Goal: Task Accomplishment & Management: Manage account settings

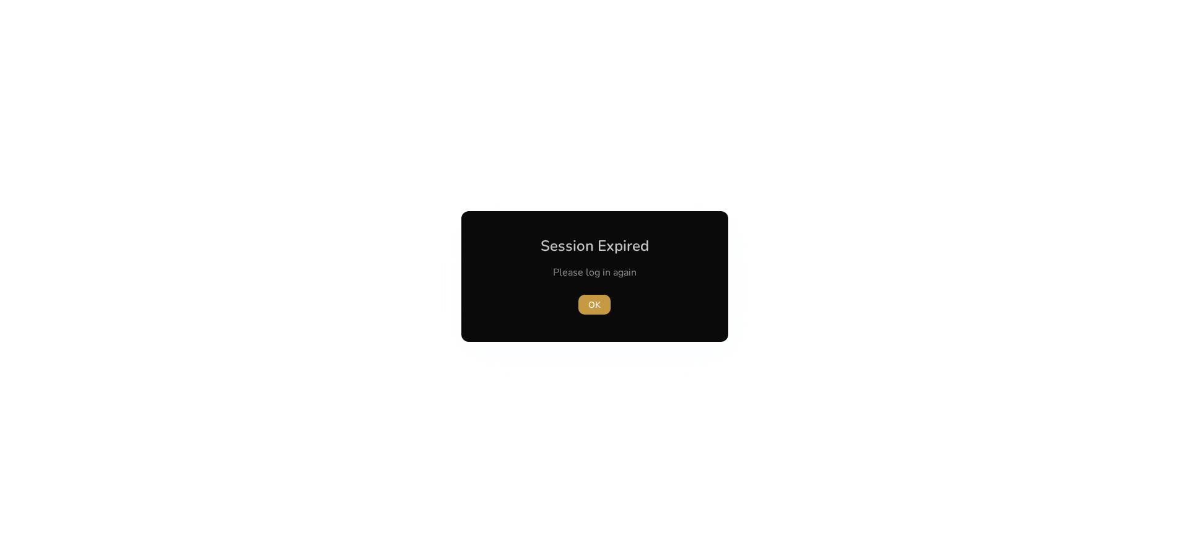
click at [599, 309] on span "OK" at bounding box center [594, 305] width 12 height 13
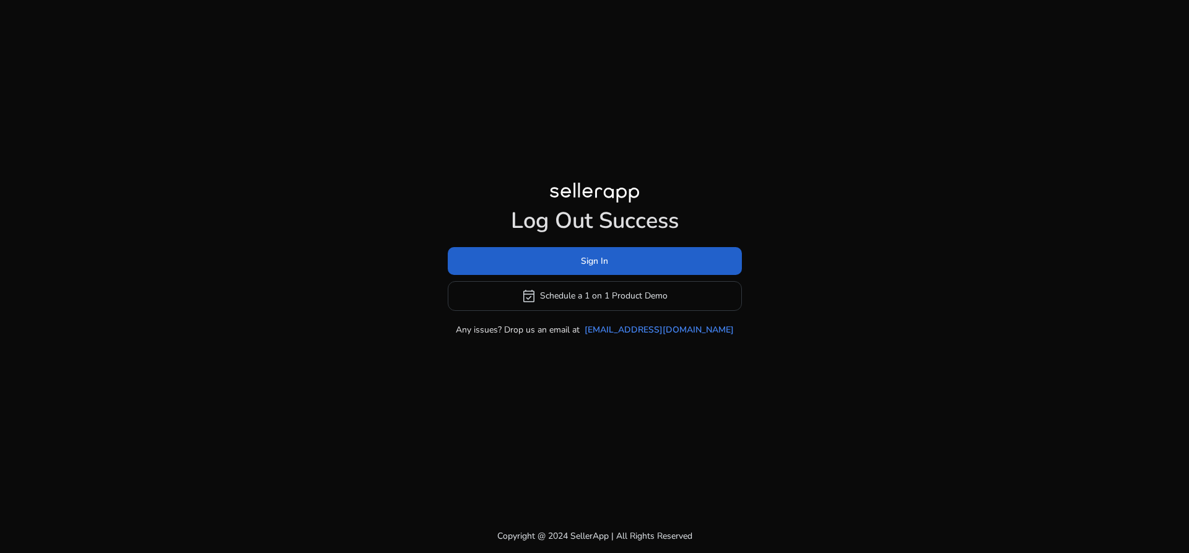
click at [592, 262] on span "Sign In" at bounding box center [594, 261] width 27 height 13
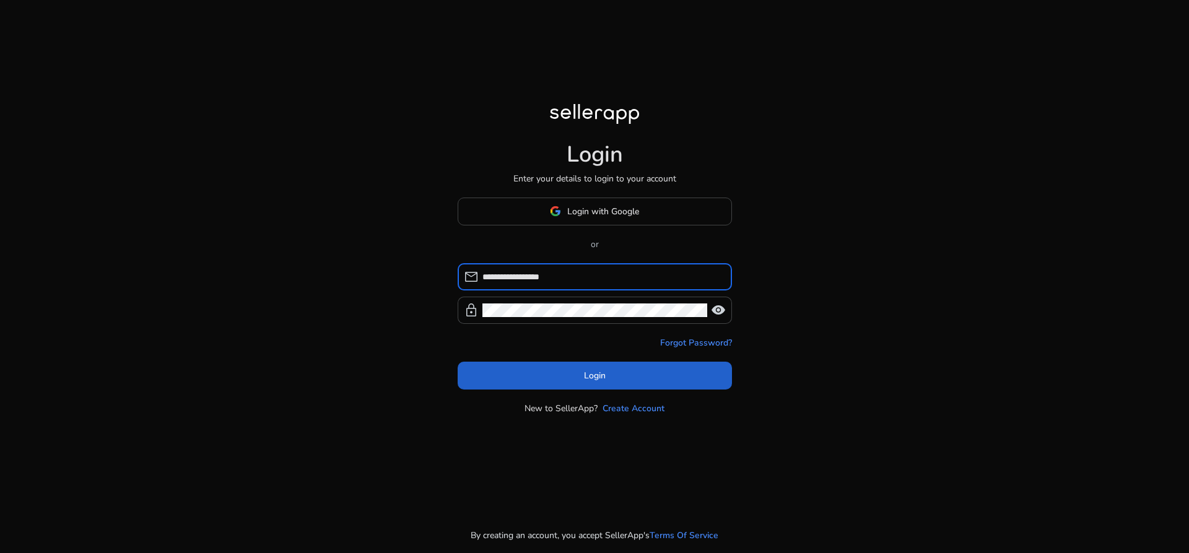
type input "**********"
click at [591, 370] on span "Login" at bounding box center [595, 375] width 22 height 13
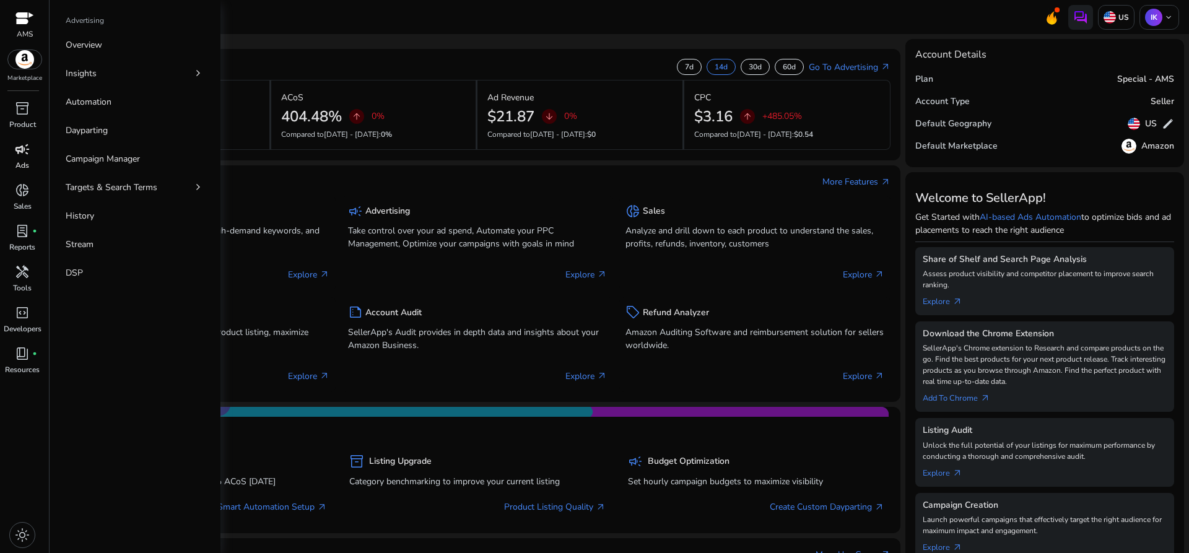
click at [17, 155] on span "campaign" at bounding box center [22, 149] width 15 height 15
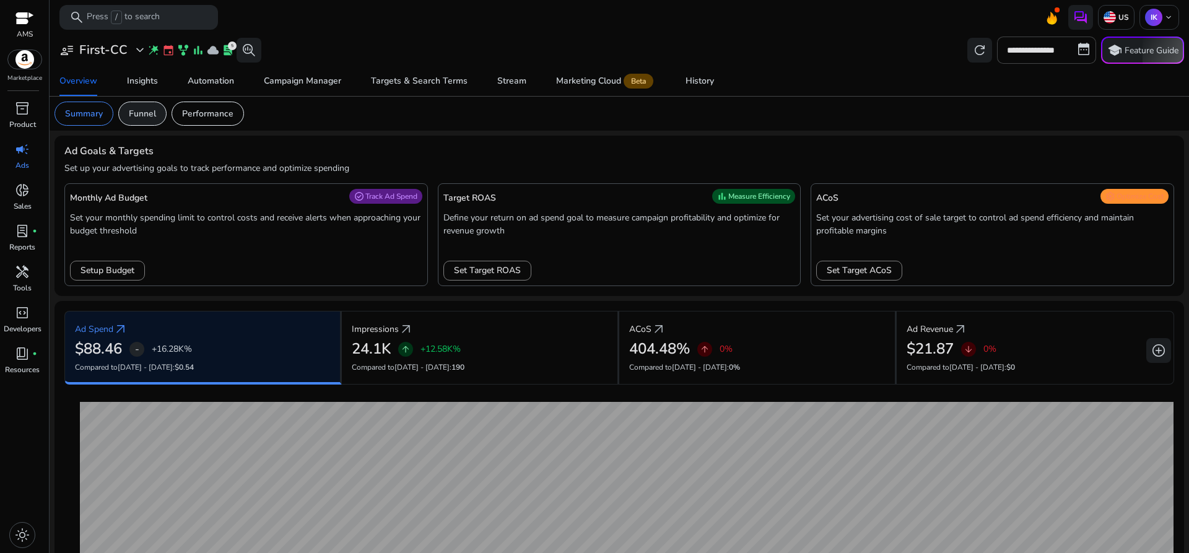
click at [134, 110] on p "Funnel" at bounding box center [142, 113] width 27 height 13
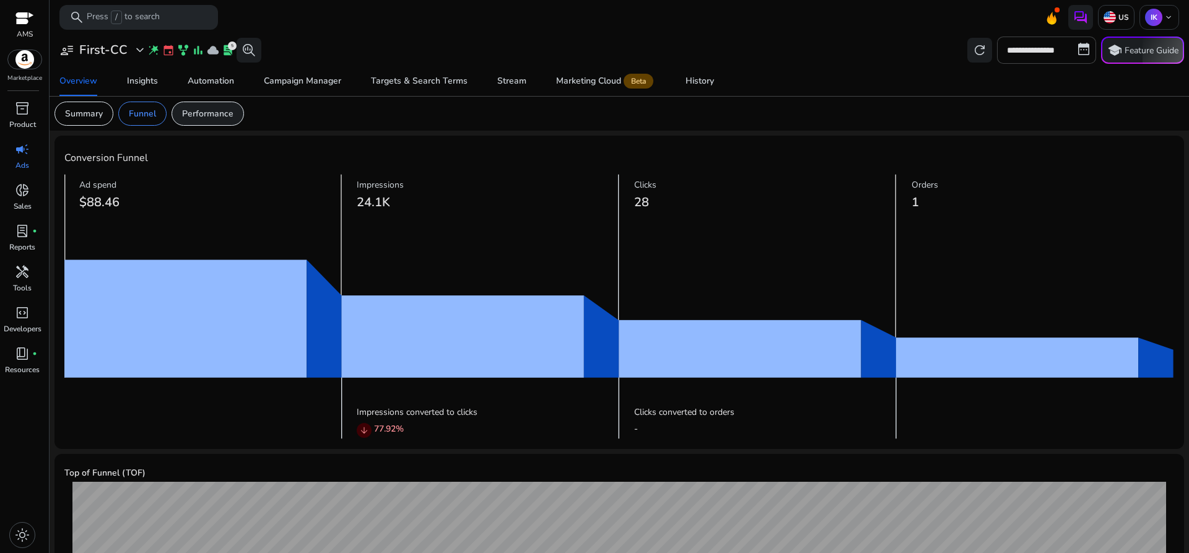
click at [206, 111] on p "Performance" at bounding box center [207, 113] width 51 height 13
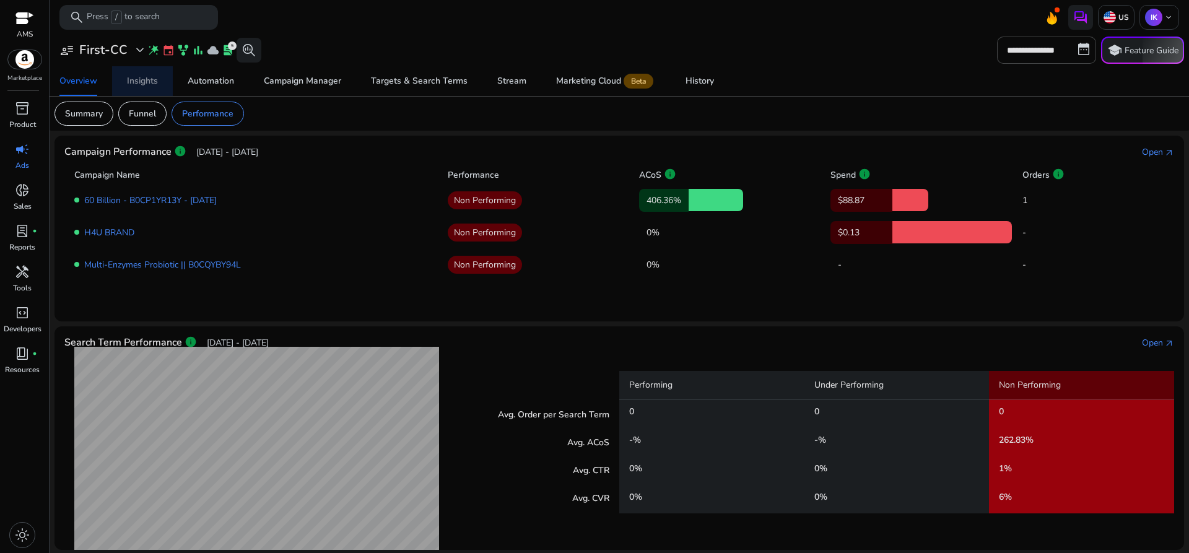
click at [138, 77] on div "Insights" at bounding box center [142, 81] width 31 height 9
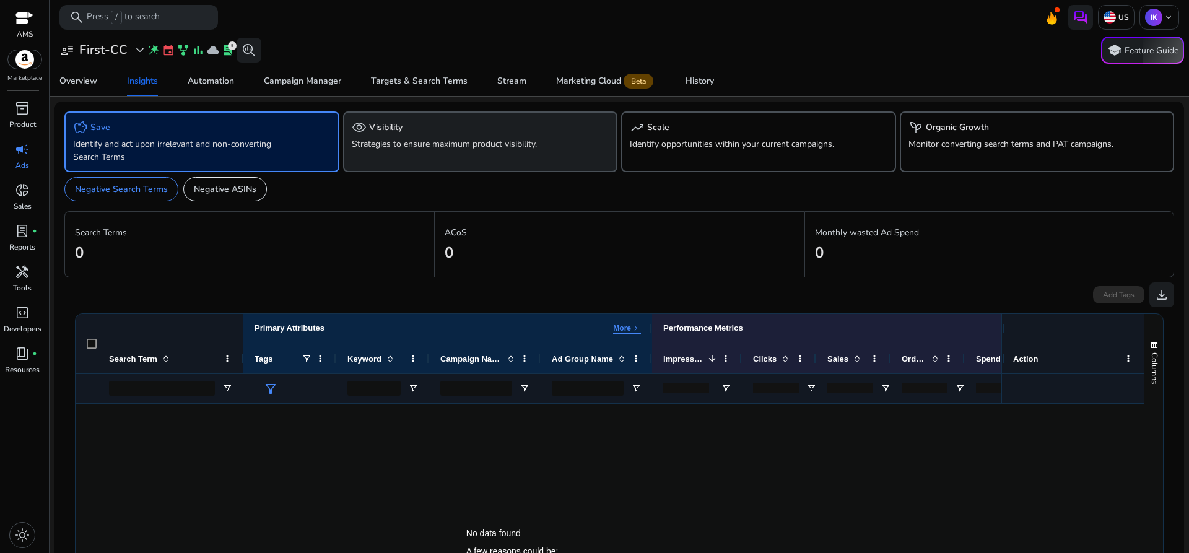
click at [423, 133] on div "visibility Visibility" at bounding box center [481, 127] width 258 height 15
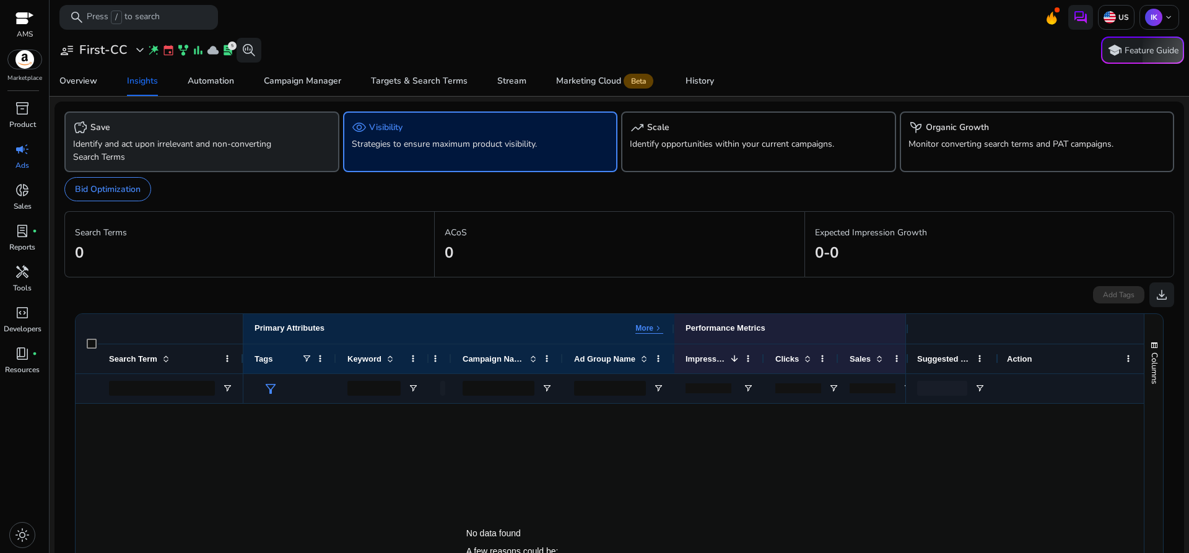
click at [132, 145] on p "Identify and act upon irrelevant and non-converting Search Terms" at bounding box center [180, 150] width 214 height 26
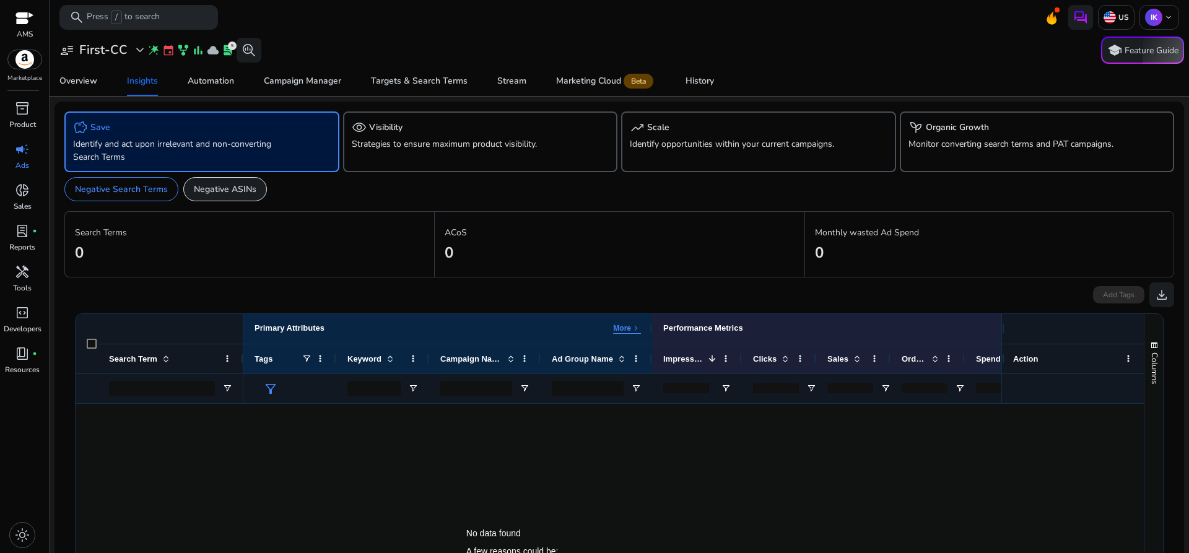
click at [226, 189] on p "Negative ASINs" at bounding box center [225, 189] width 63 height 13
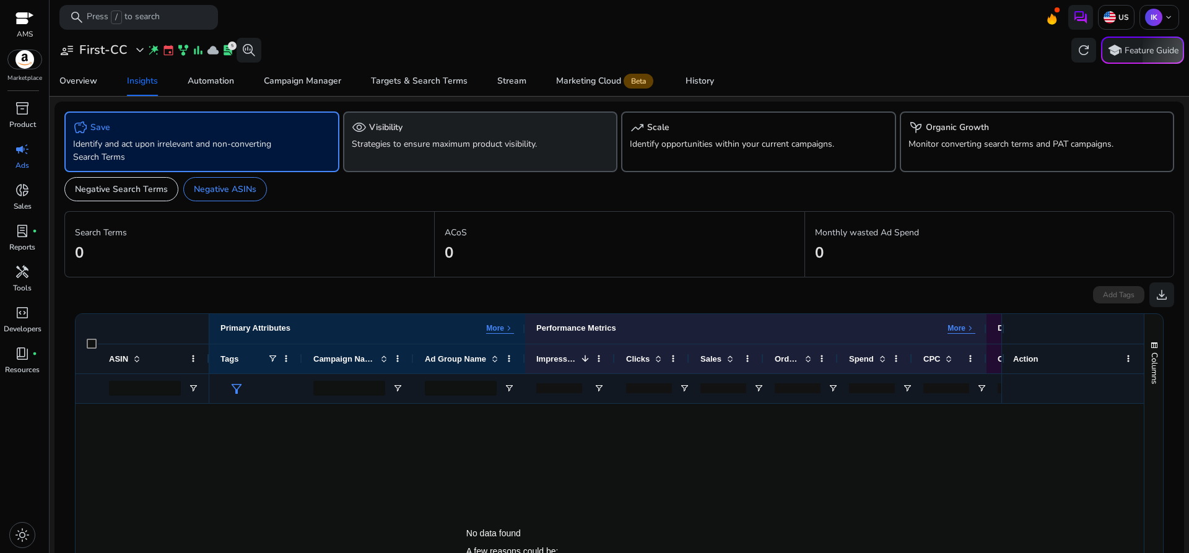
click at [417, 118] on div "visibility Visibility Strategies to ensure maximum product visibility." at bounding box center [480, 141] width 275 height 61
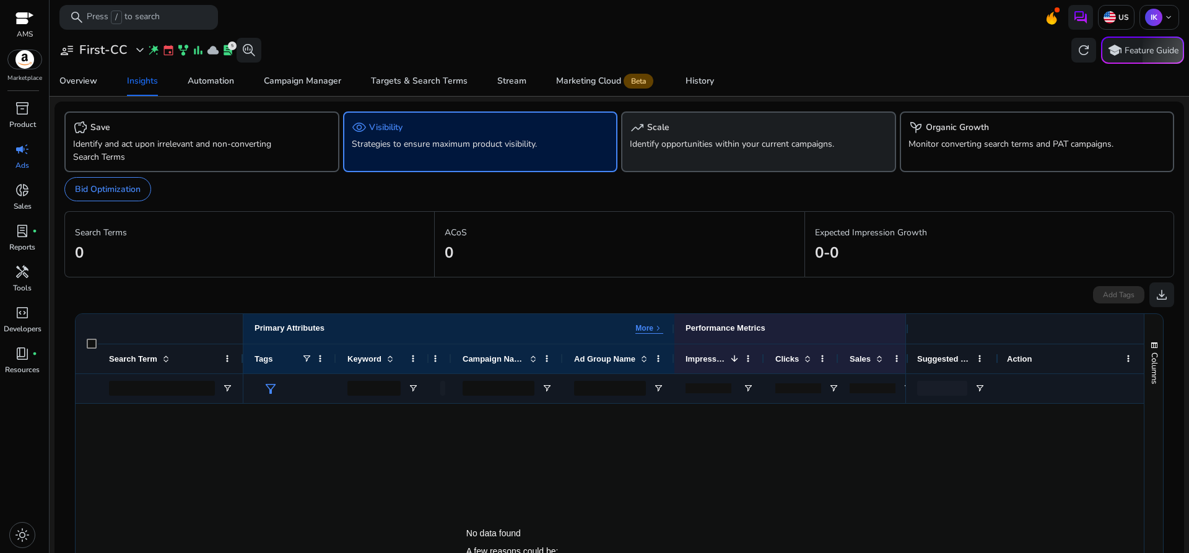
click at [696, 139] on p "Identify opportunities within your current campaigns." at bounding box center [737, 143] width 214 height 13
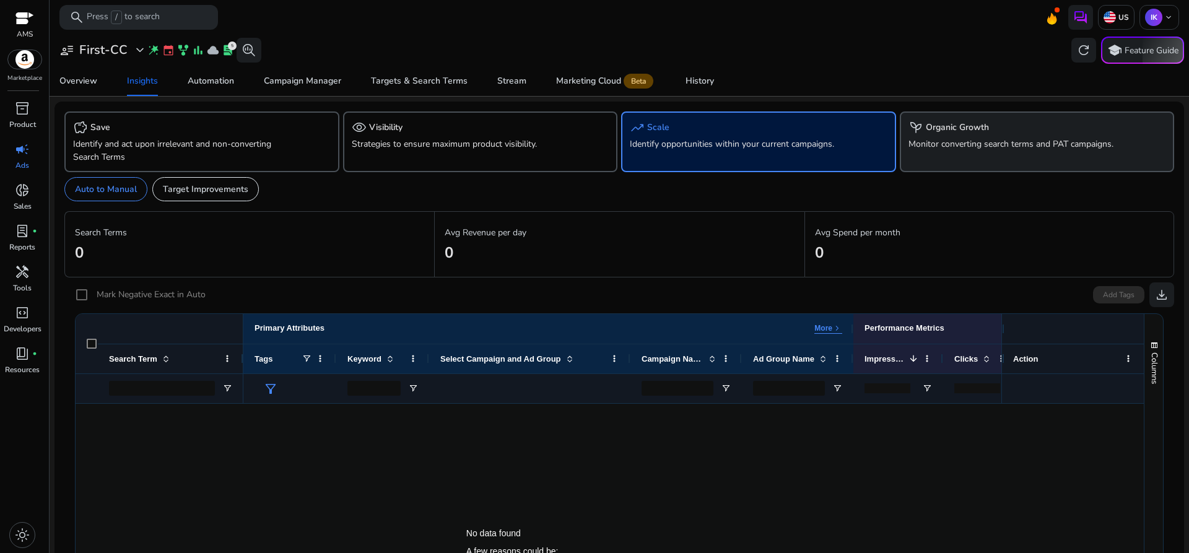
click at [960, 139] on p "Monitor converting search terms and PAT campaigns." at bounding box center [1016, 143] width 214 height 13
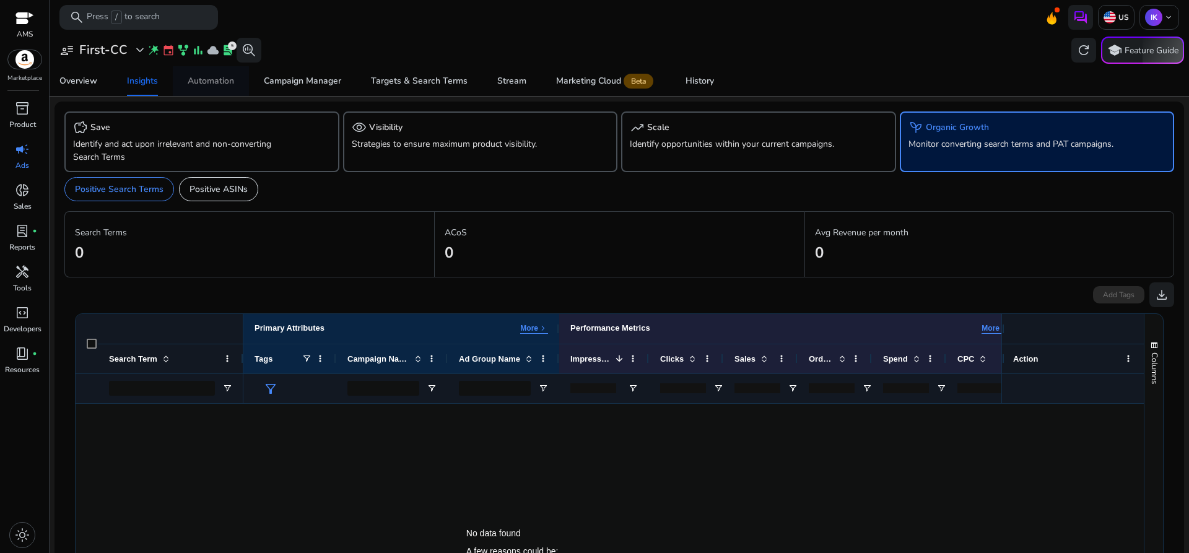
click at [213, 84] on div "Automation" at bounding box center [211, 81] width 46 height 9
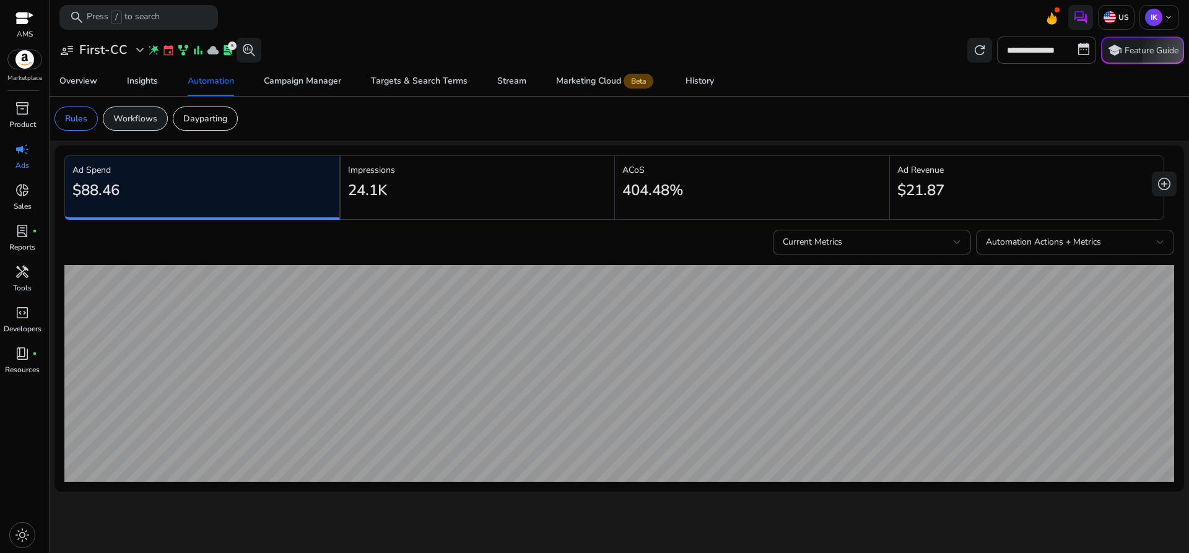
click at [129, 115] on p "Workflows" at bounding box center [135, 118] width 44 height 13
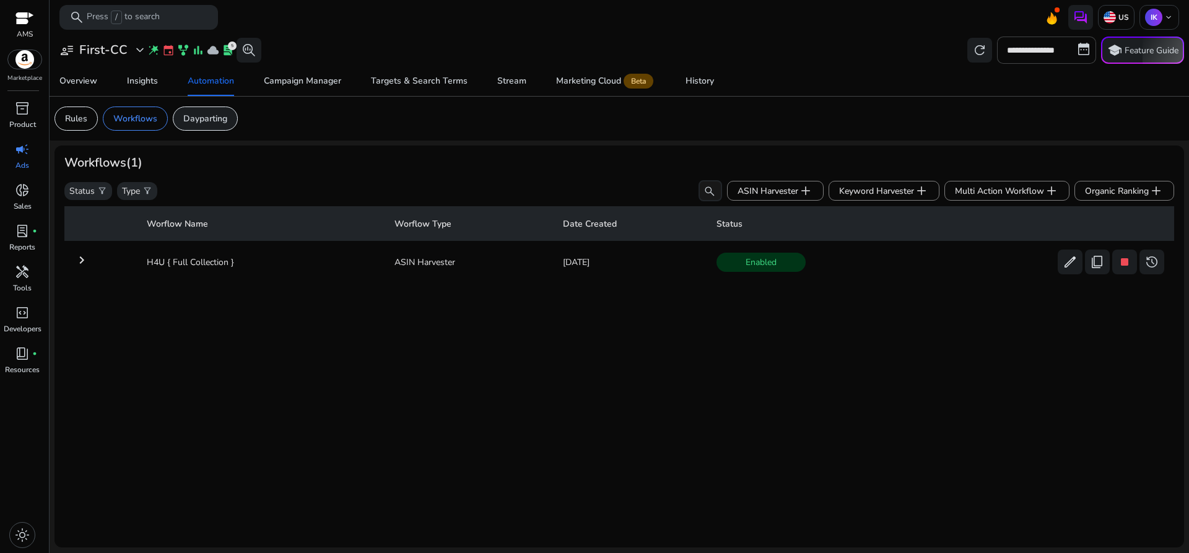
click at [200, 121] on p "Dayparting" at bounding box center [205, 118] width 44 height 13
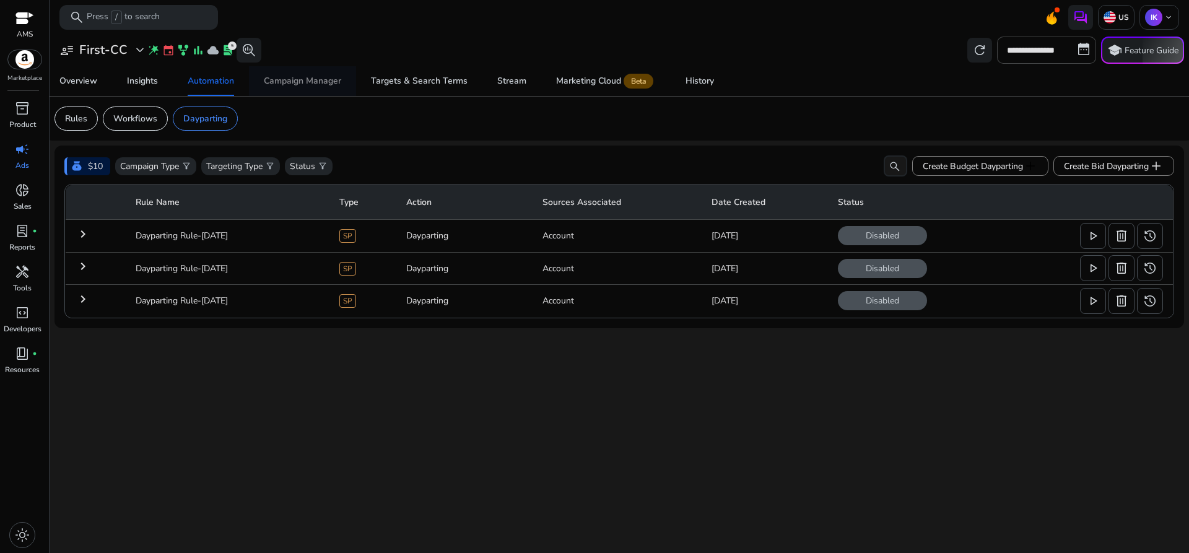
click at [290, 78] on div "Campaign Manager" at bounding box center [302, 81] width 77 height 9
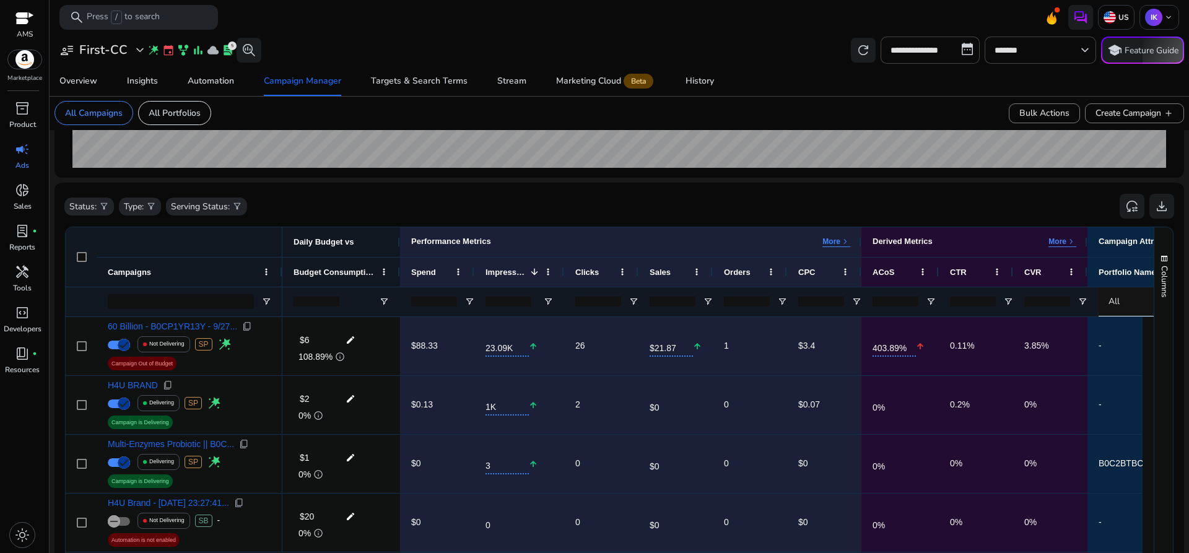
scroll to position [218, 0]
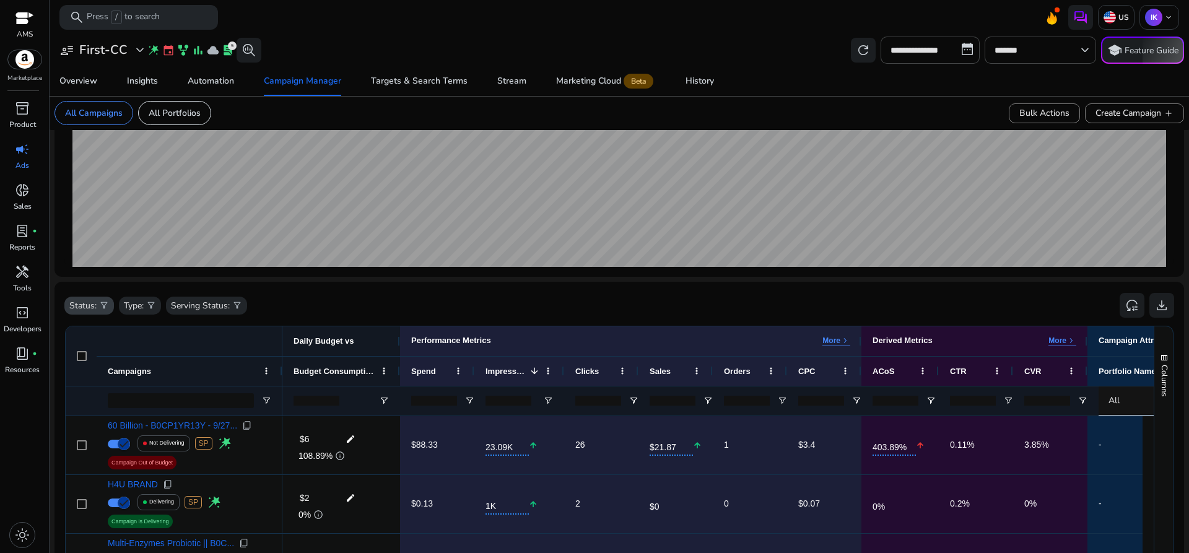
click at [89, 303] on p "Status:" at bounding box center [82, 305] width 27 height 13
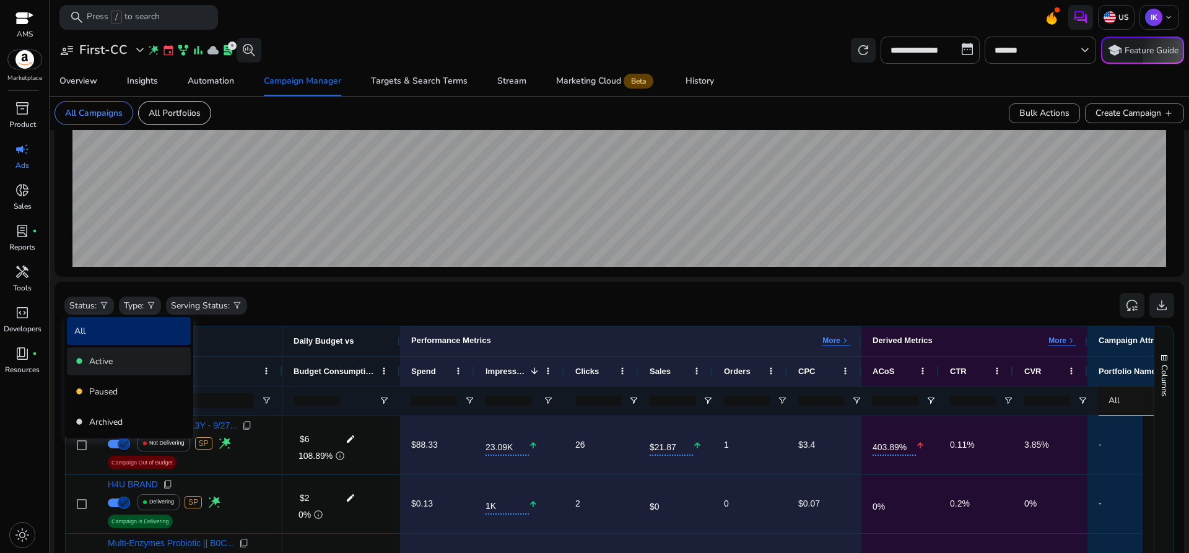
click at [97, 364] on p "Active" at bounding box center [101, 361] width 24 height 13
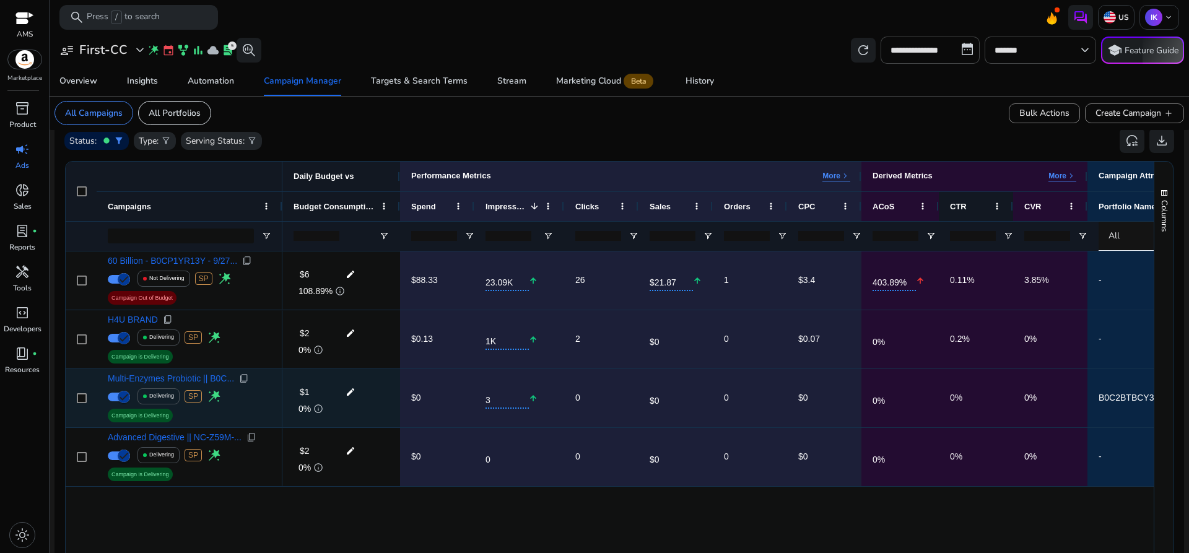
scroll to position [436, 0]
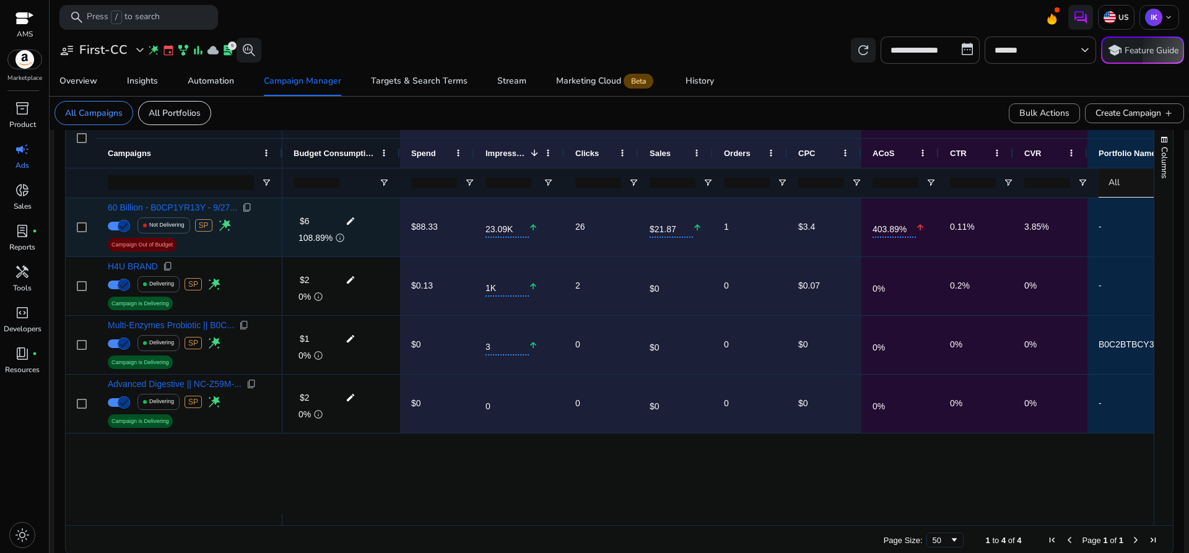
click at [352, 219] on mat-icon "edit" at bounding box center [350, 221] width 16 height 19
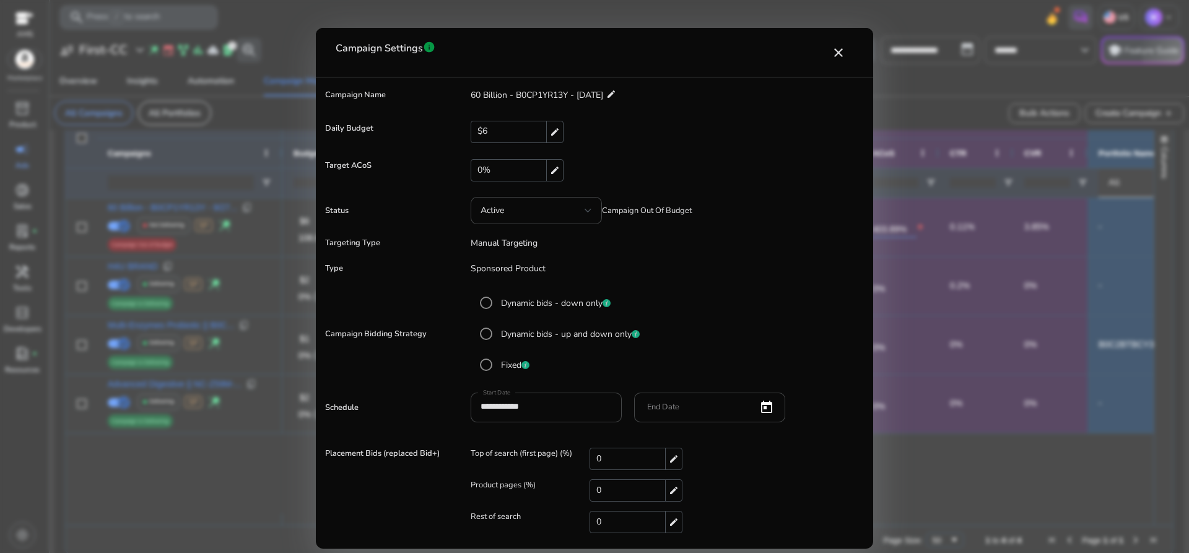
click at [553, 131] on mat-icon "edit" at bounding box center [554, 131] width 17 height 21
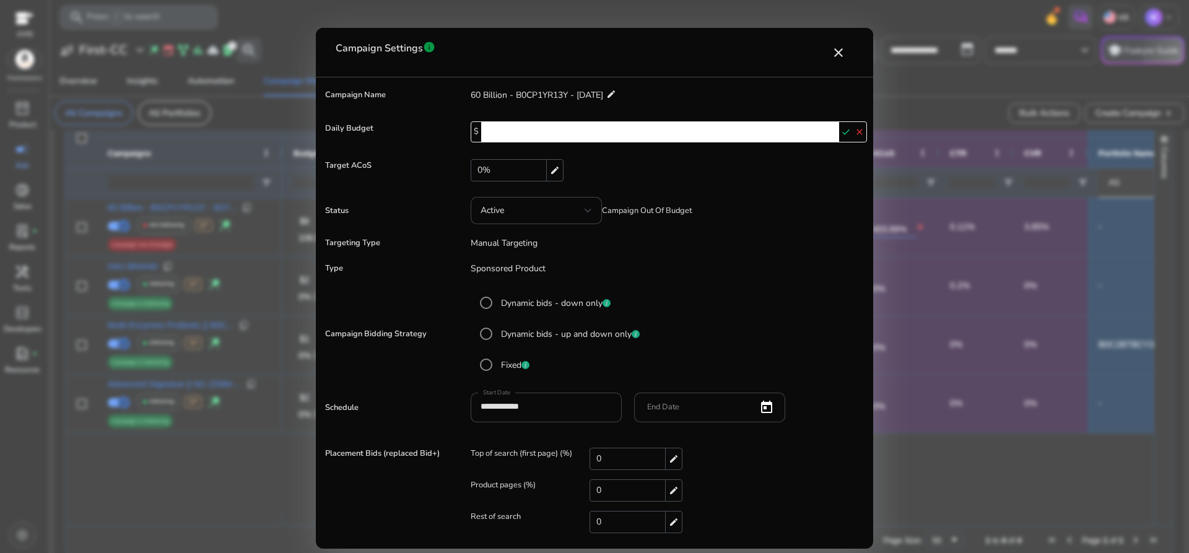
click at [499, 137] on input "*" at bounding box center [660, 132] width 358 height 20
type input "*"
click at [831, 197] on form "**********" at bounding box center [594, 314] width 545 height 460
click at [843, 132] on mat-icon "check" at bounding box center [846, 132] width 14 height 19
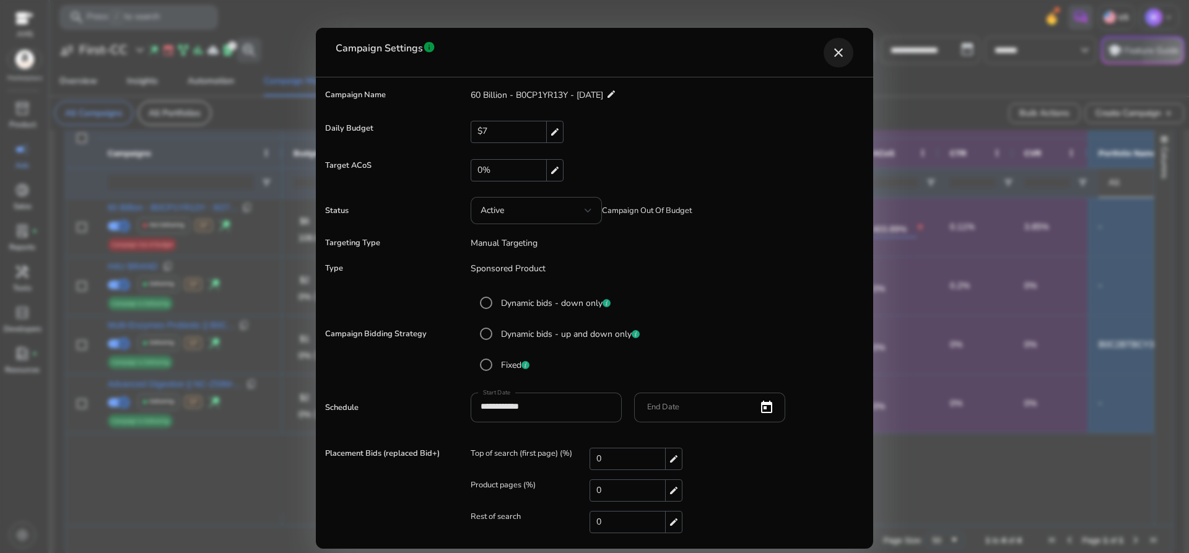
click at [840, 45] on span "close dialog" at bounding box center [839, 53] width 30 height 30
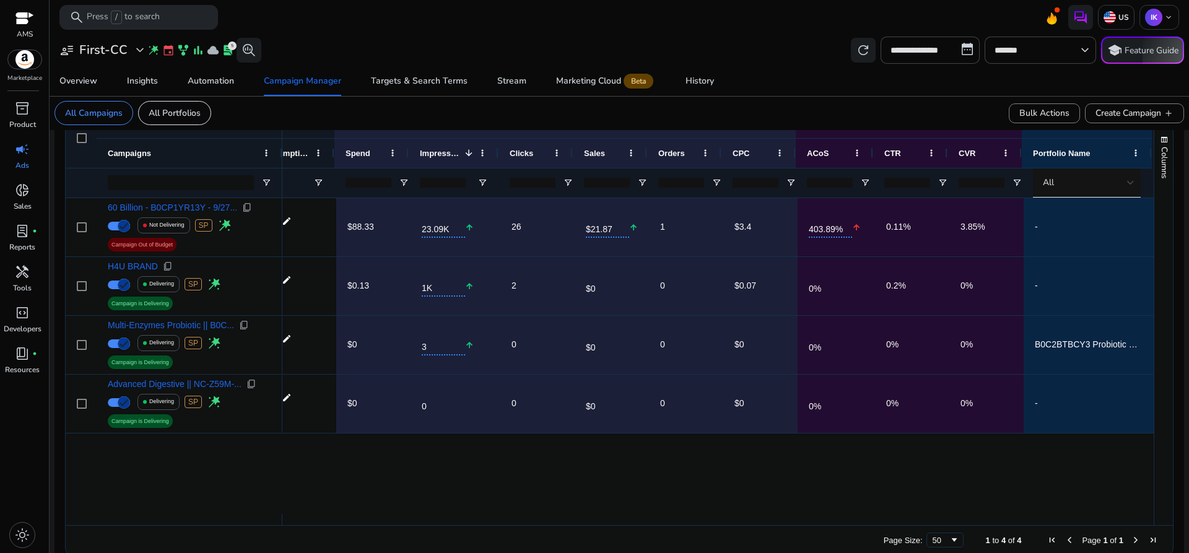
scroll to position [0, 0]
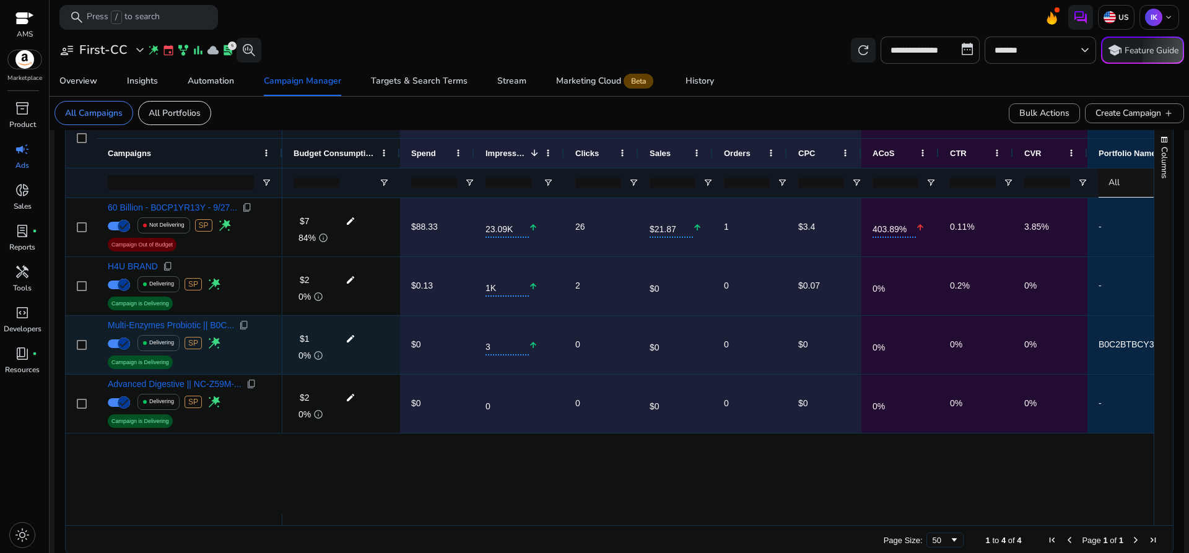
click at [351, 339] on mat-icon "edit" at bounding box center [350, 338] width 16 height 19
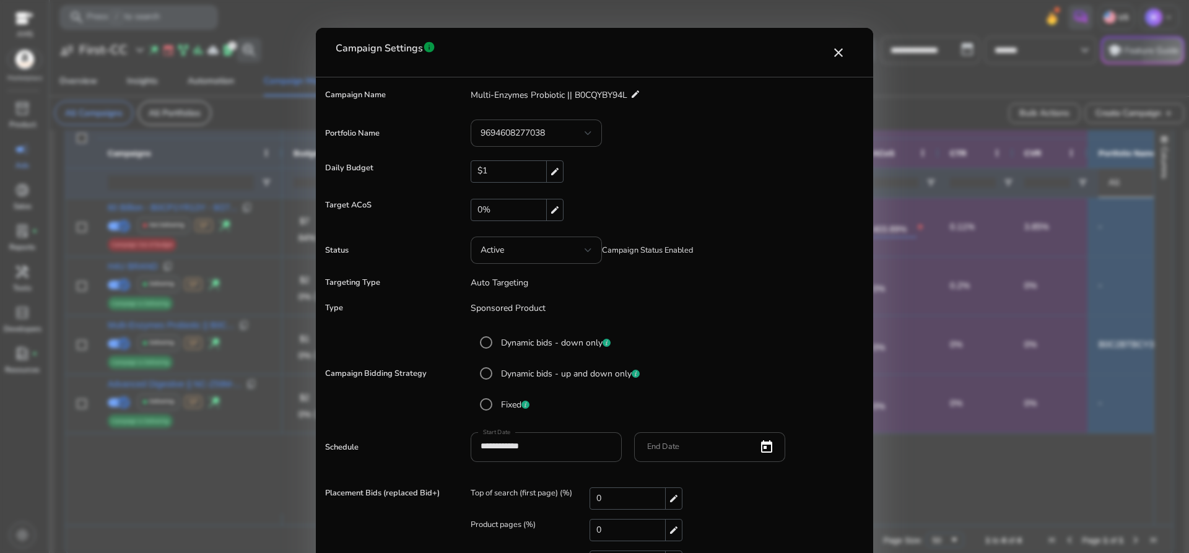
click at [504, 170] on div "$1 edit" at bounding box center [517, 171] width 93 height 22
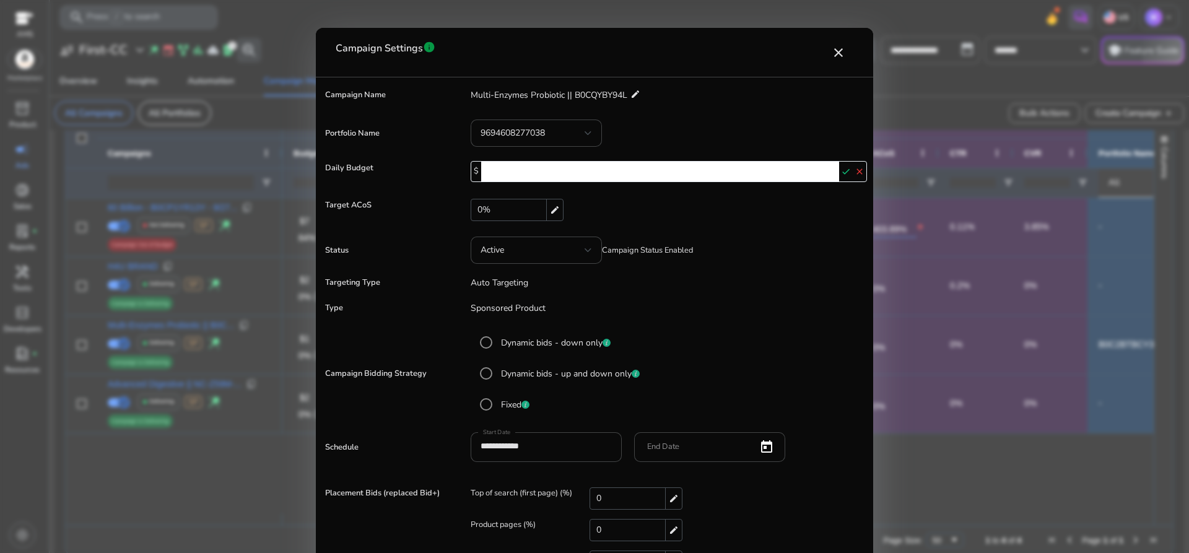
click at [492, 169] on input "*" at bounding box center [660, 172] width 358 height 20
type input "*"
click at [848, 172] on mat-icon "check" at bounding box center [846, 171] width 14 height 19
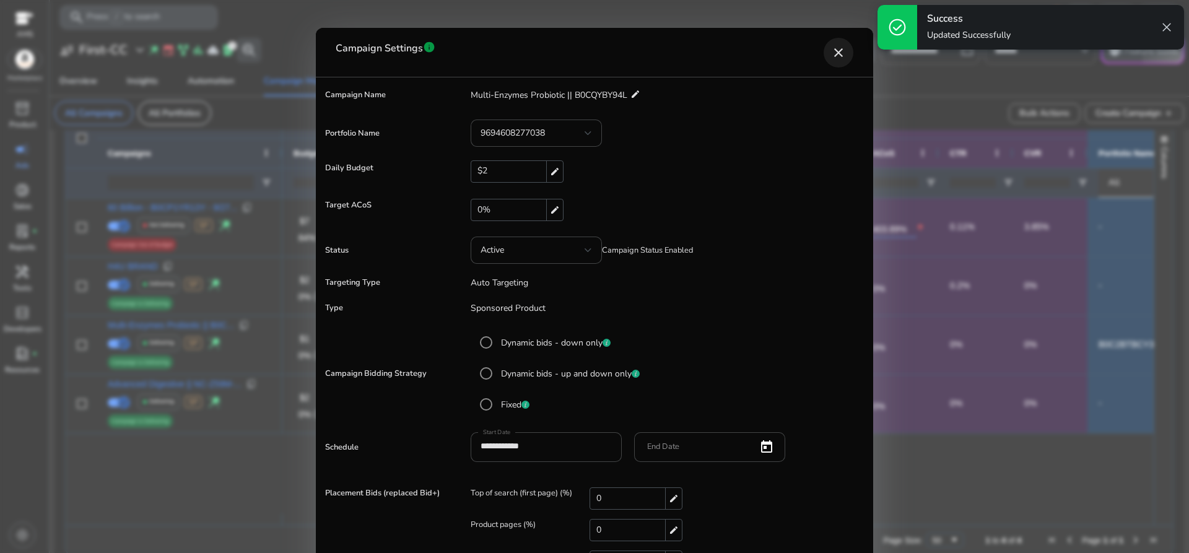
click at [839, 51] on mat-icon "close" at bounding box center [838, 52] width 15 height 15
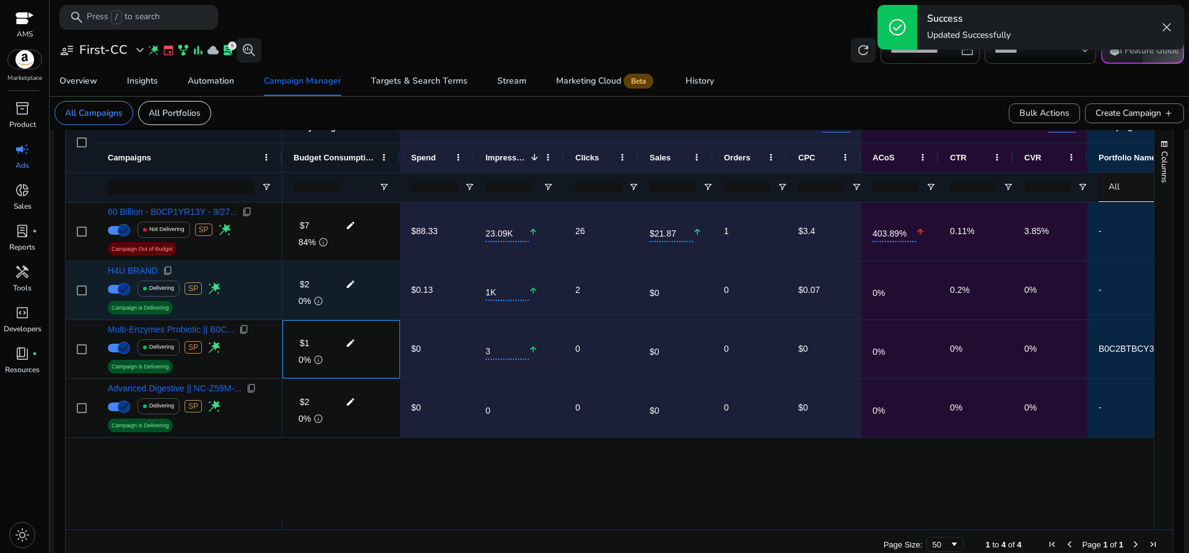
scroll to position [436, 0]
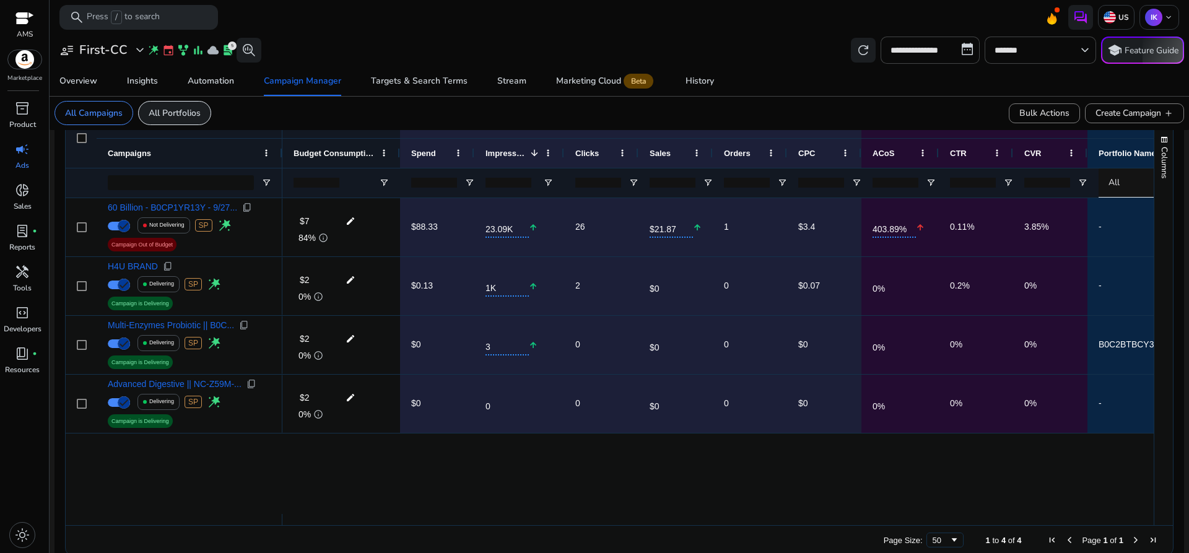
click at [173, 107] on p "All Portfolios" at bounding box center [175, 113] width 52 height 13
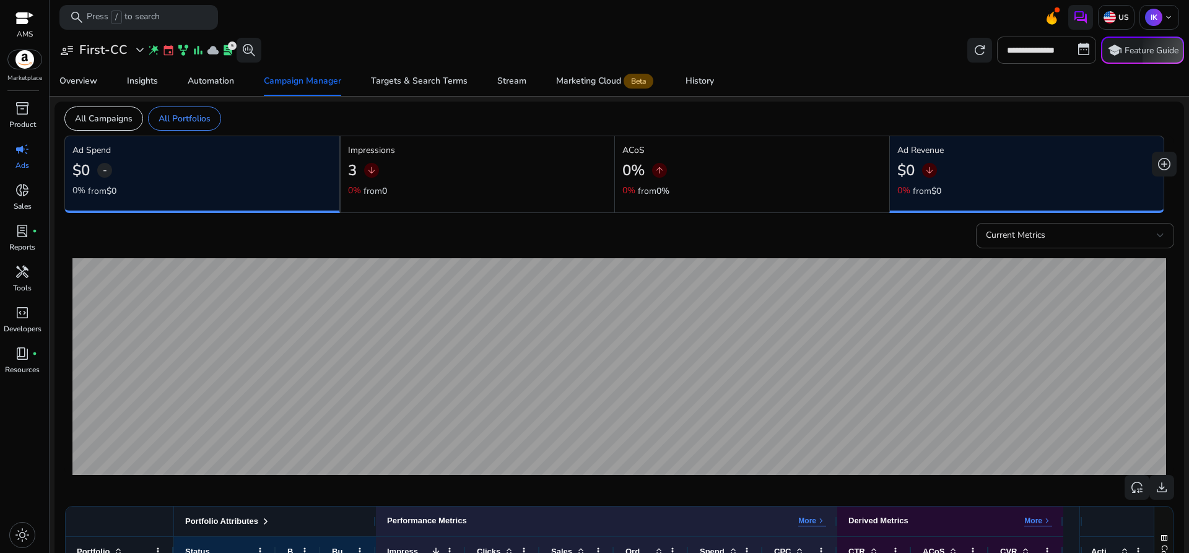
click at [107, 118] on p "All Campaigns" at bounding box center [104, 118] width 58 height 13
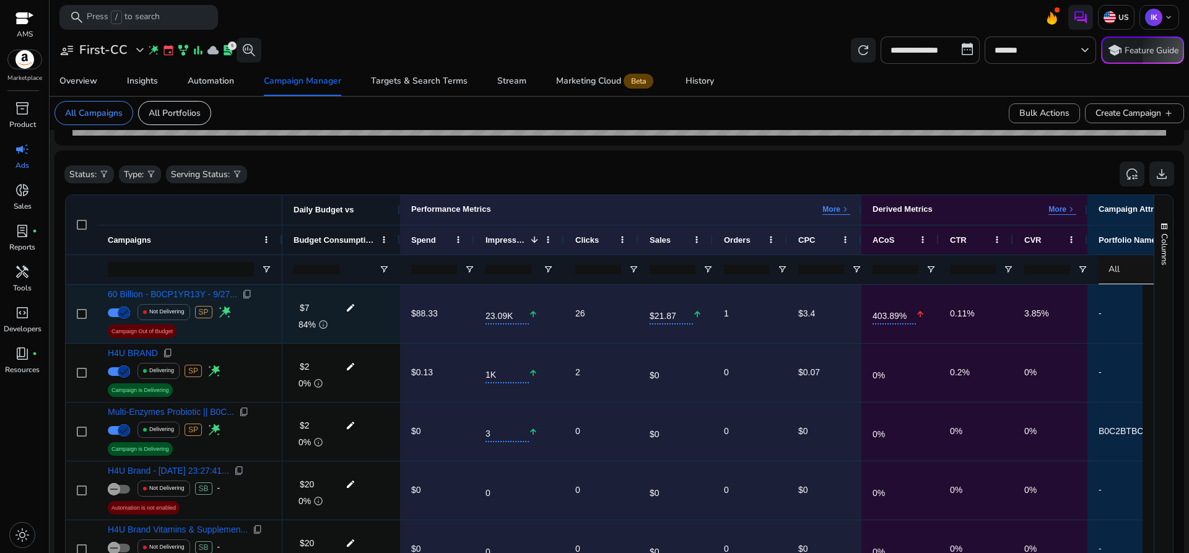
scroll to position [354, 0]
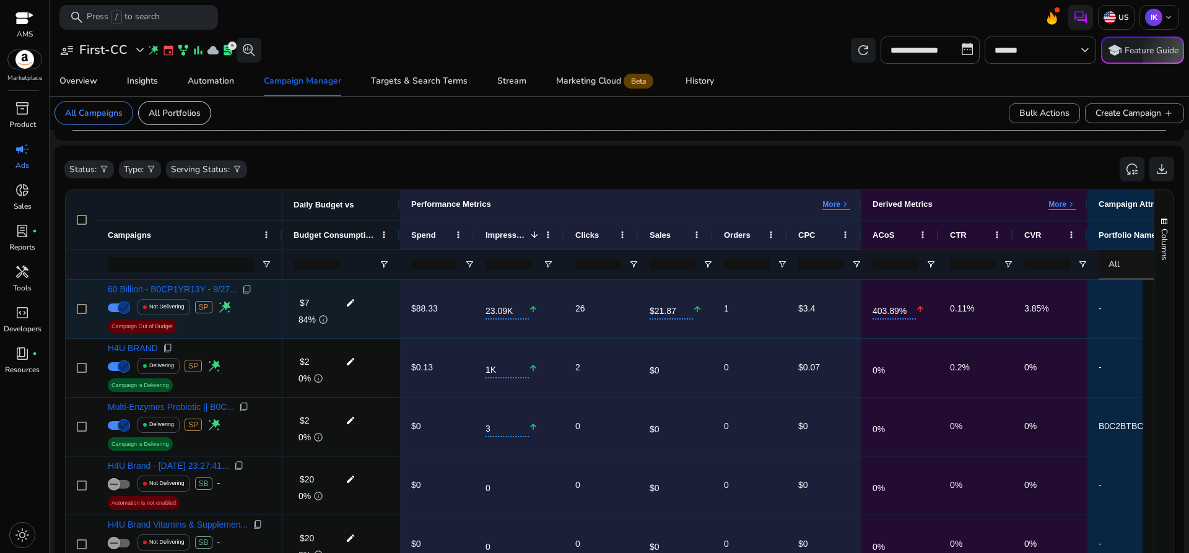
click at [160, 307] on p "Not Delivering" at bounding box center [166, 306] width 35 height 25
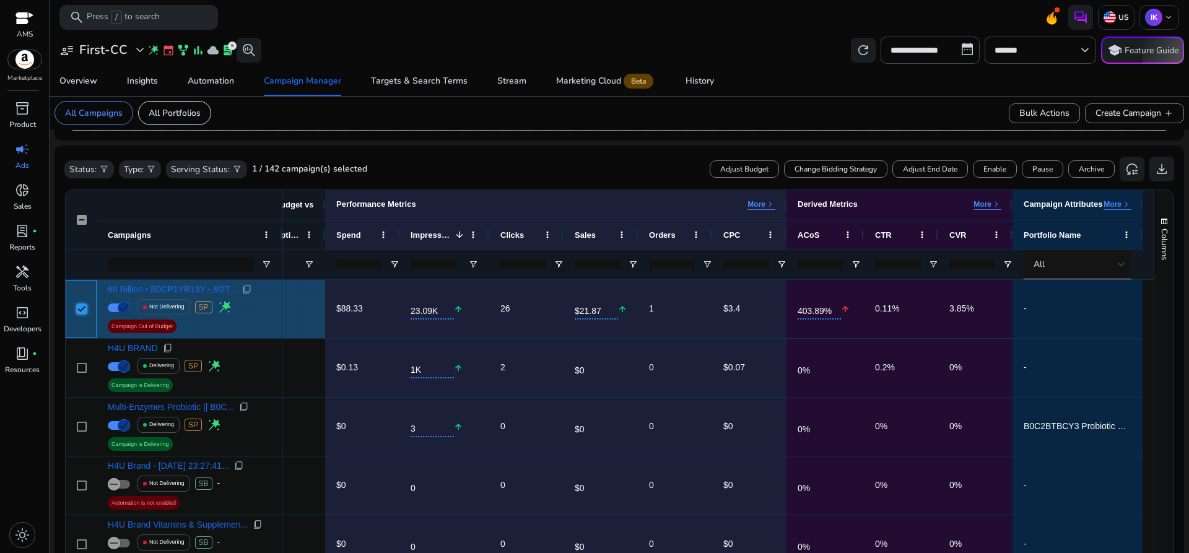
scroll to position [0, 0]
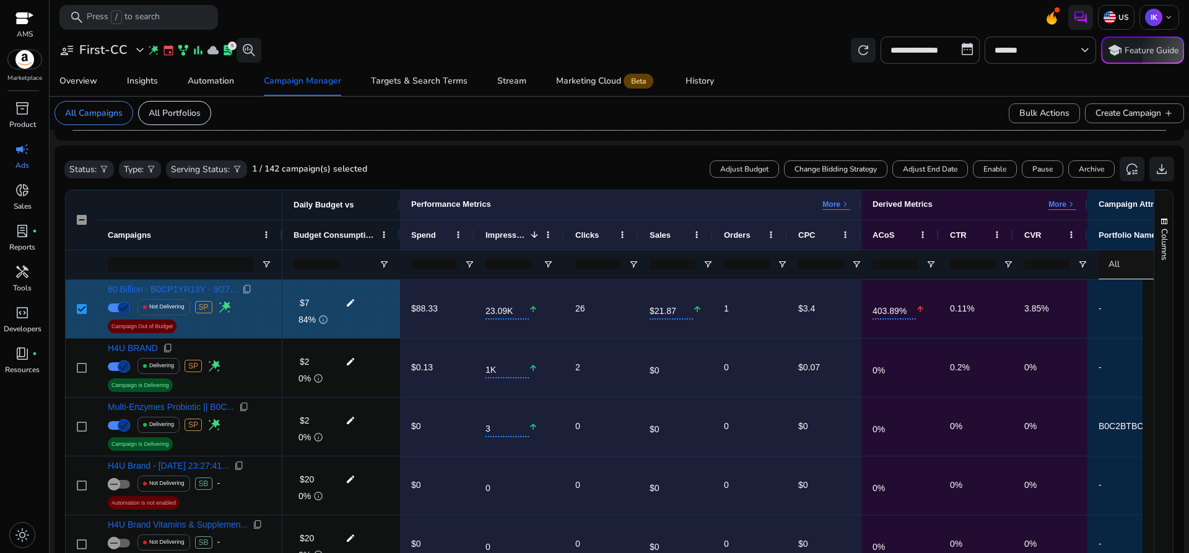
click at [175, 307] on p "Not Delivering" at bounding box center [166, 306] width 35 height 25
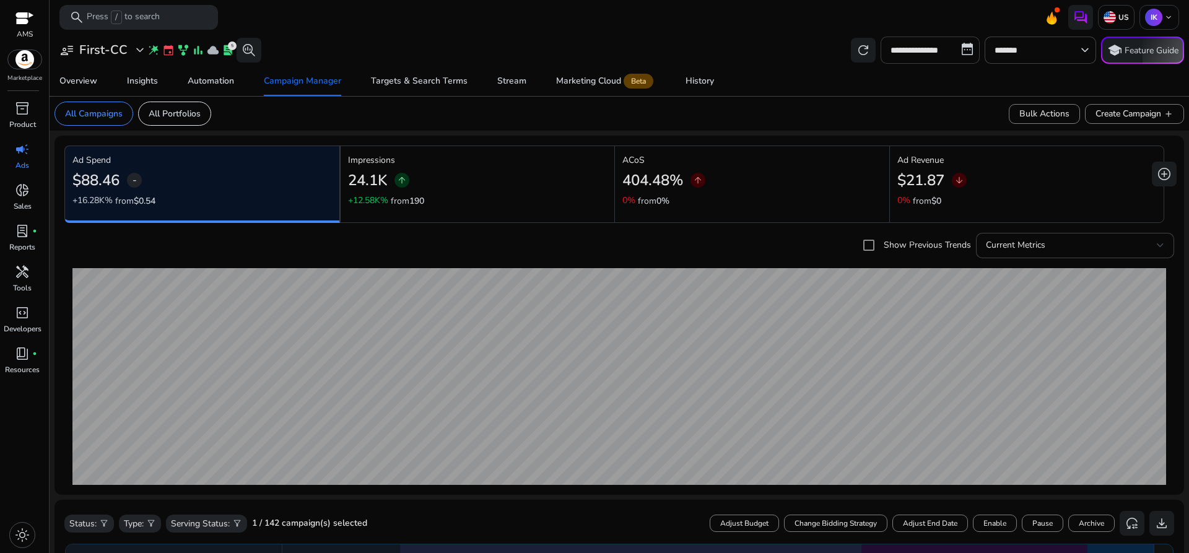
click at [952, 48] on input "**********" at bounding box center [930, 50] width 99 height 27
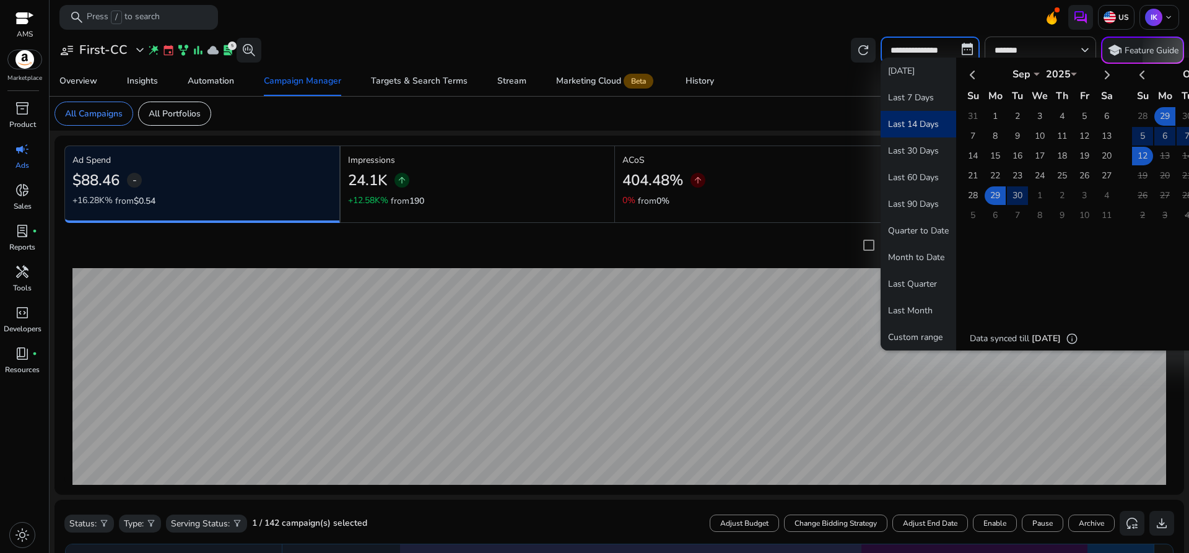
select select "*"
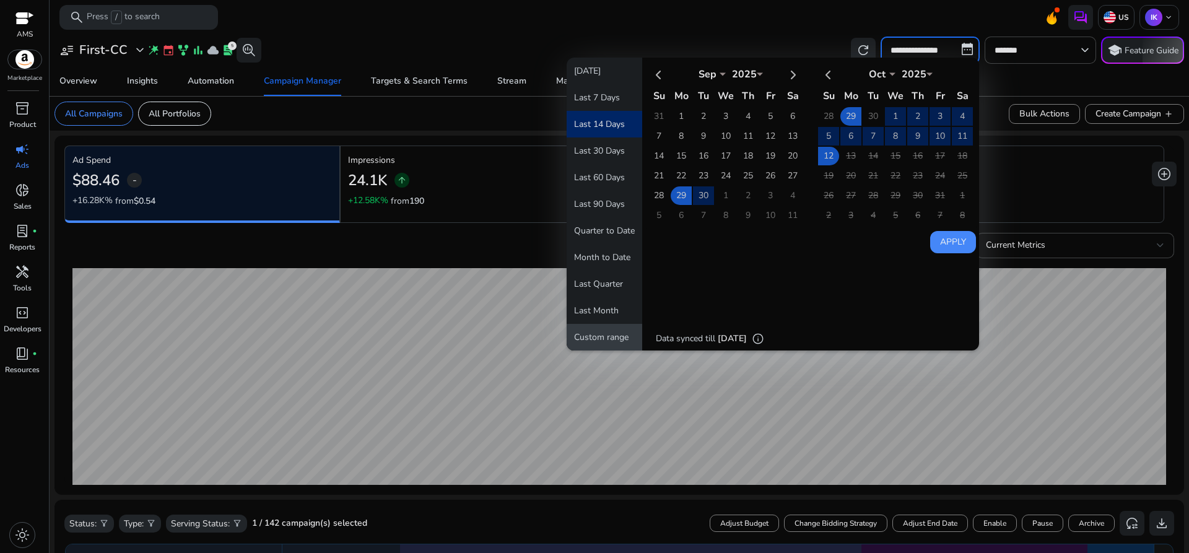
click at [594, 335] on button "Custom range" at bounding box center [605, 337] width 76 height 27
click at [648, 72] on th at bounding box center [658, 74] width 21 height 20
select select "*"
click at [648, 72] on th at bounding box center [658, 74] width 21 height 20
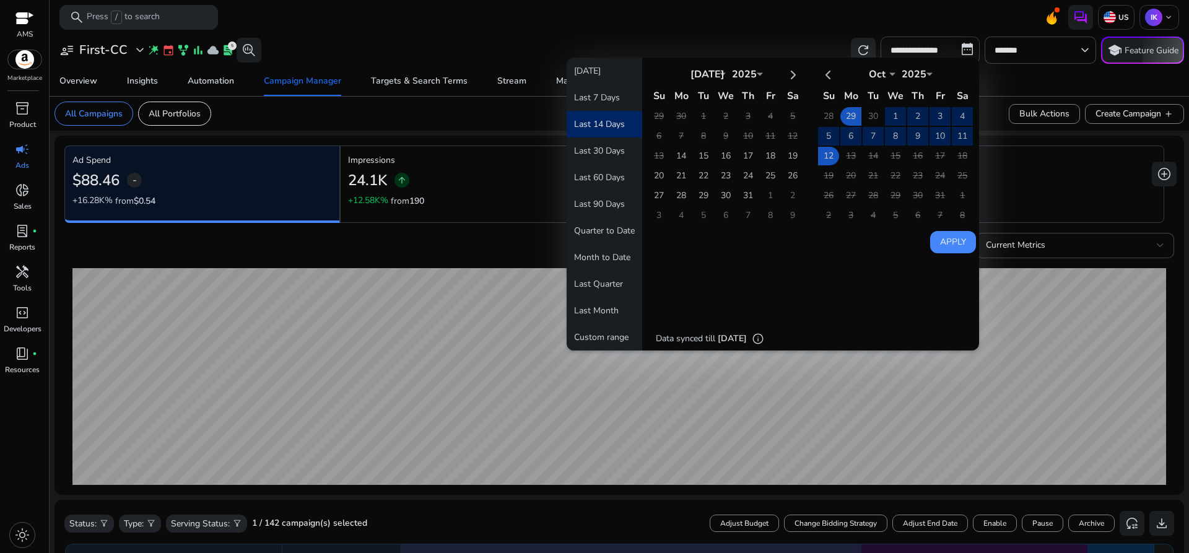
click at [648, 72] on th at bounding box center [658, 74] width 21 height 20
click at [590, 333] on button "Custom range" at bounding box center [605, 337] width 76 height 27
click at [708, 71] on select "*** *** *** *** *** *** *** *** *** *** *** ***" at bounding box center [707, 73] width 37 height 10
click at [736, 321] on div "Today Last 7 Days Last 14 Days Last 30 Days Last 60 Days Last 90 Days Quarter t…" at bounding box center [773, 204] width 412 height 293
click at [548, 49] on div "**********" at bounding box center [619, 50] width 1130 height 27
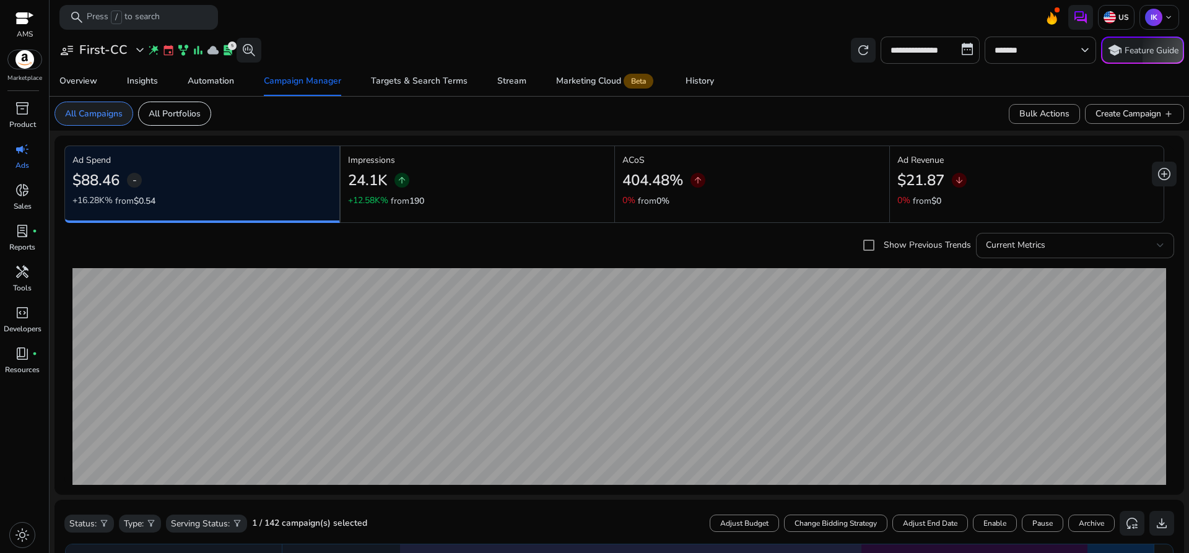
click at [106, 115] on p "All Campaigns" at bounding box center [94, 113] width 58 height 13
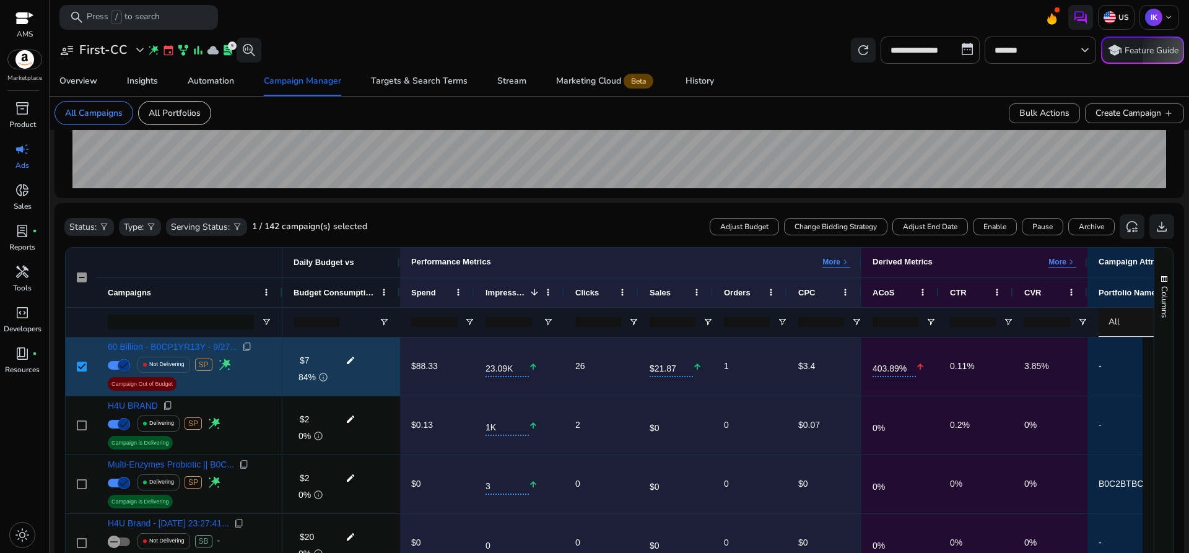
scroll to position [291, 0]
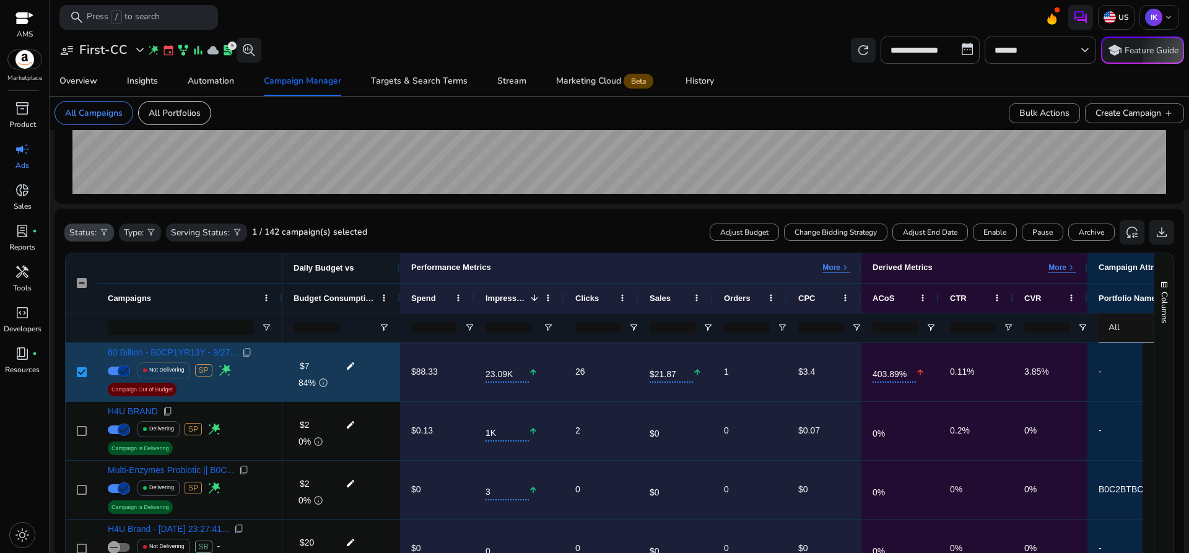
click at [87, 234] on p "Status:" at bounding box center [82, 232] width 27 height 13
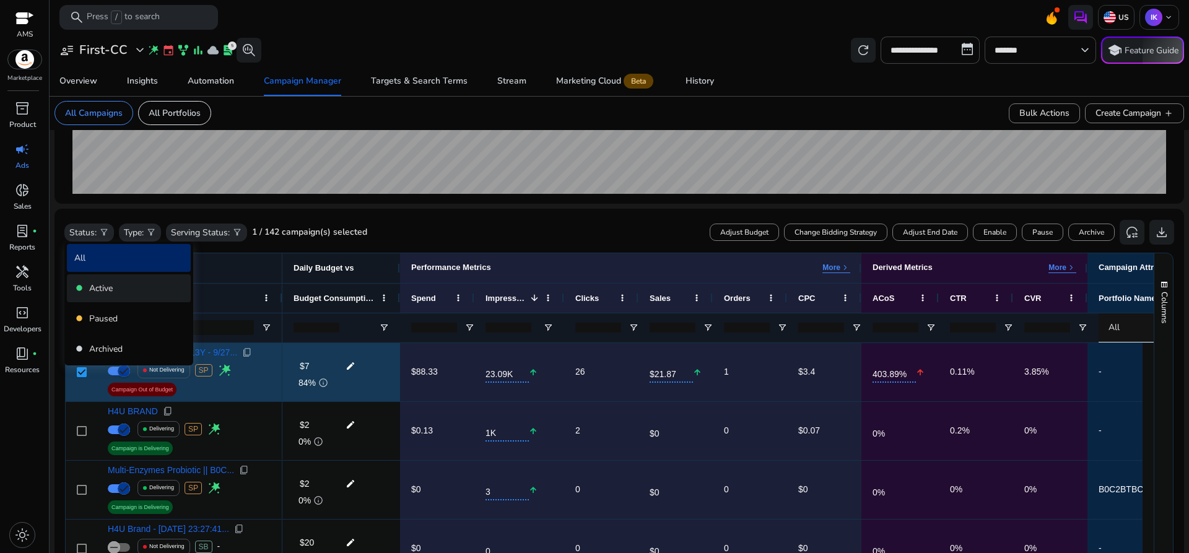
click at [95, 288] on p "Active" at bounding box center [101, 288] width 24 height 13
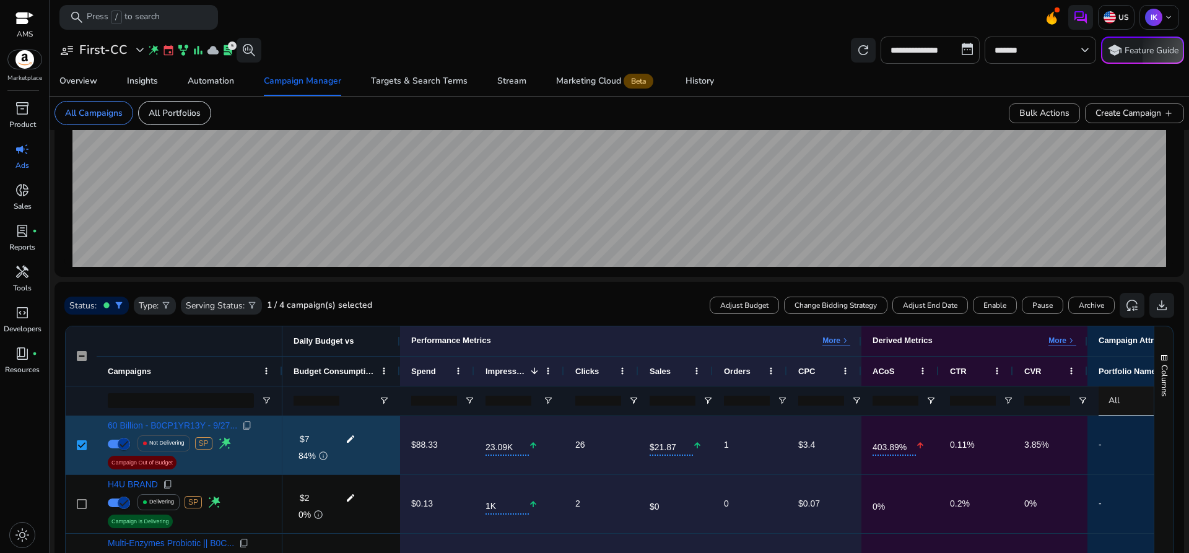
scroll to position [0, 0]
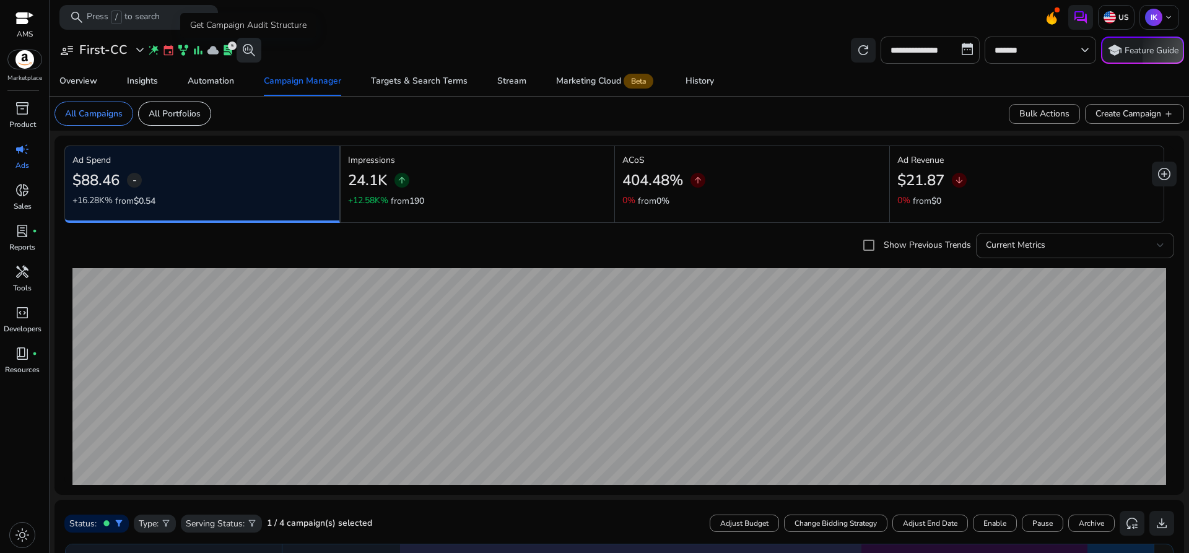
click at [245, 46] on span "search_insights" at bounding box center [249, 50] width 15 height 15
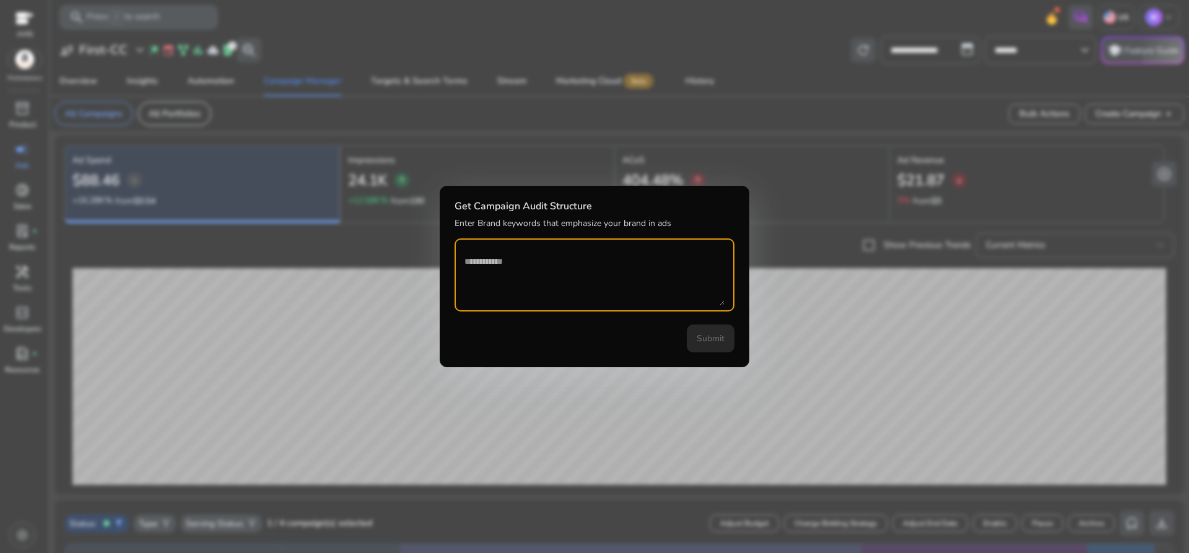
paste textarea "**********"
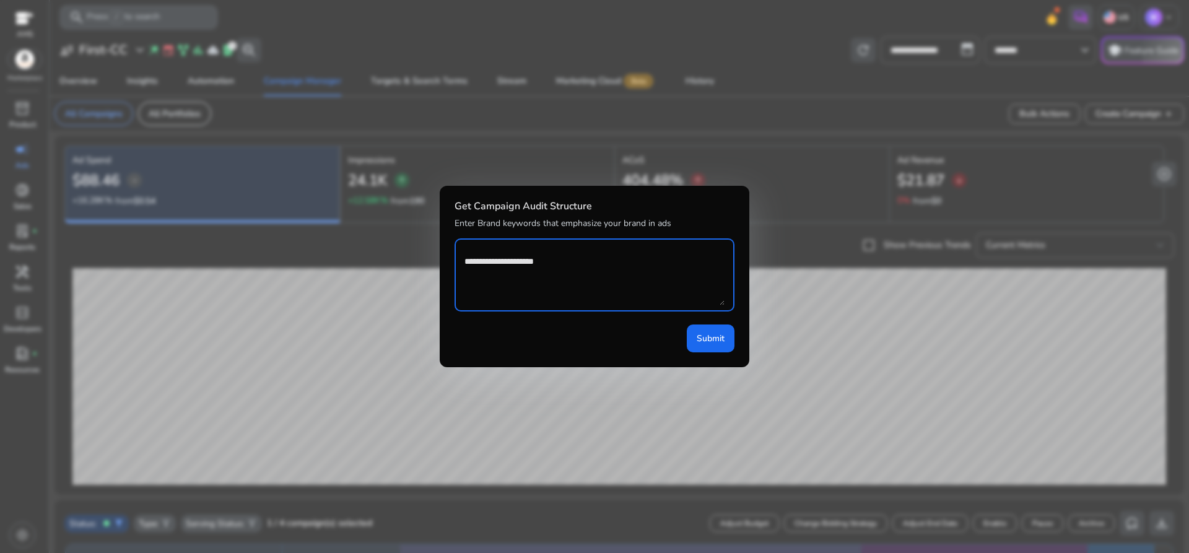
type textarea "**********"
click at [827, 124] on div at bounding box center [594, 276] width 1189 height 553
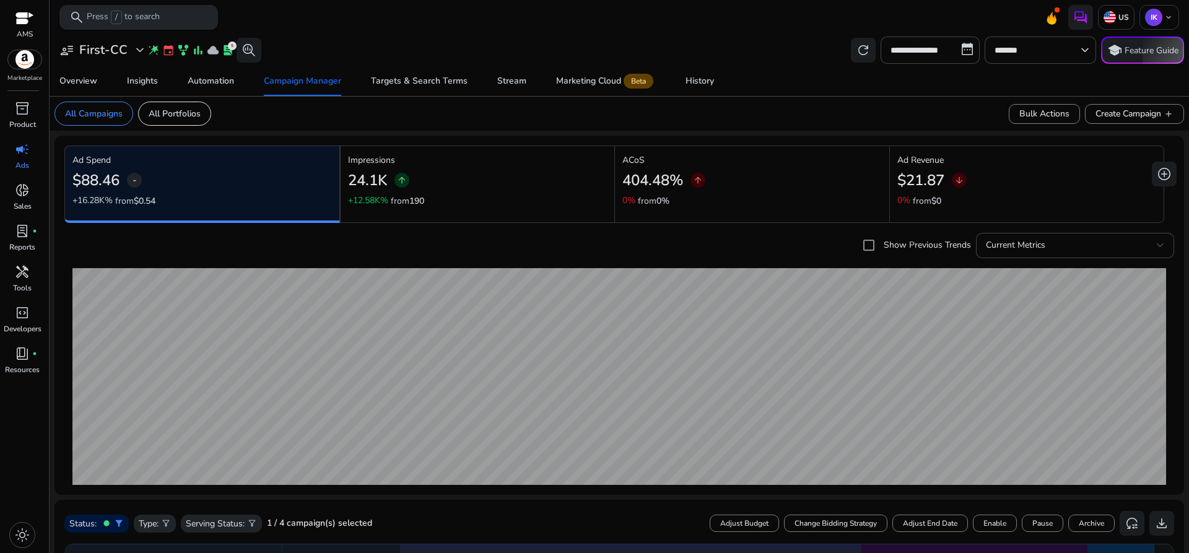
click at [115, 17] on span "/" at bounding box center [116, 18] width 11 height 14
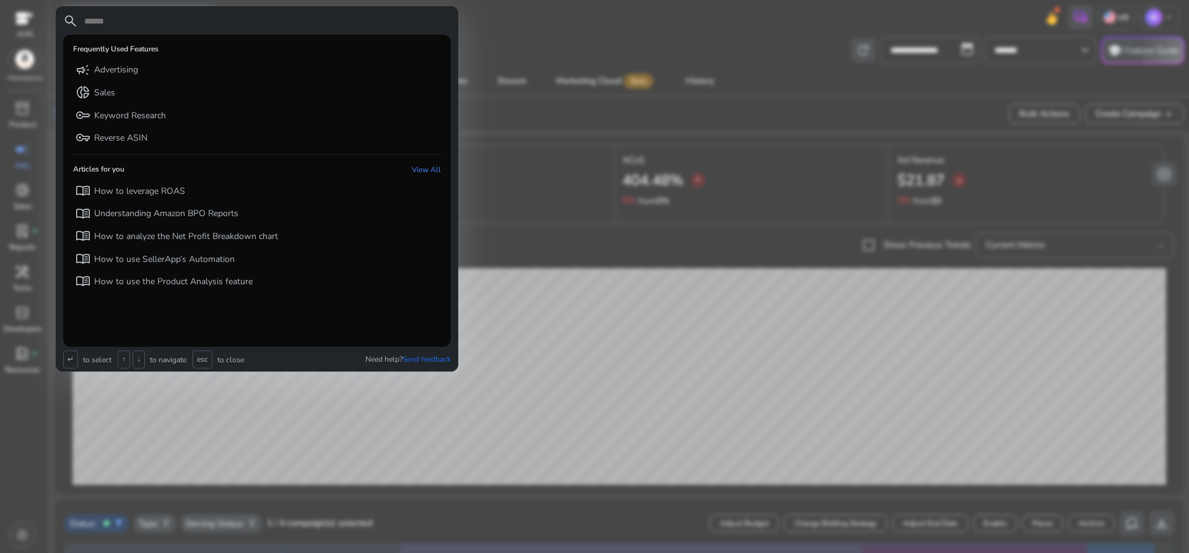
paste input "**********"
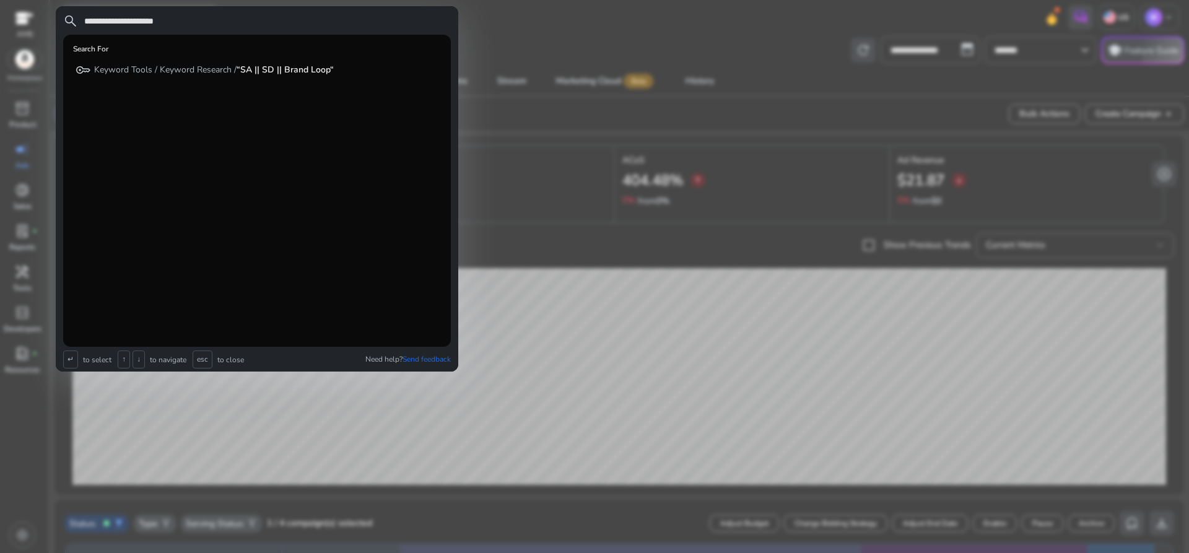
type input "**********"
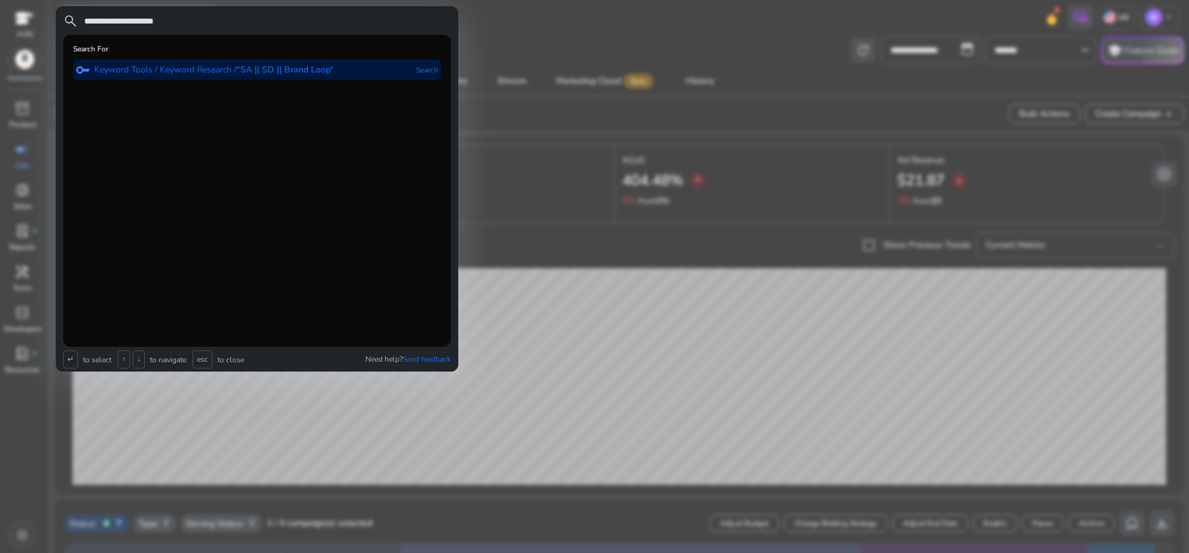
click at [305, 72] on b "“SA || SD || Brand Loop“" at bounding box center [285, 70] width 97 height 12
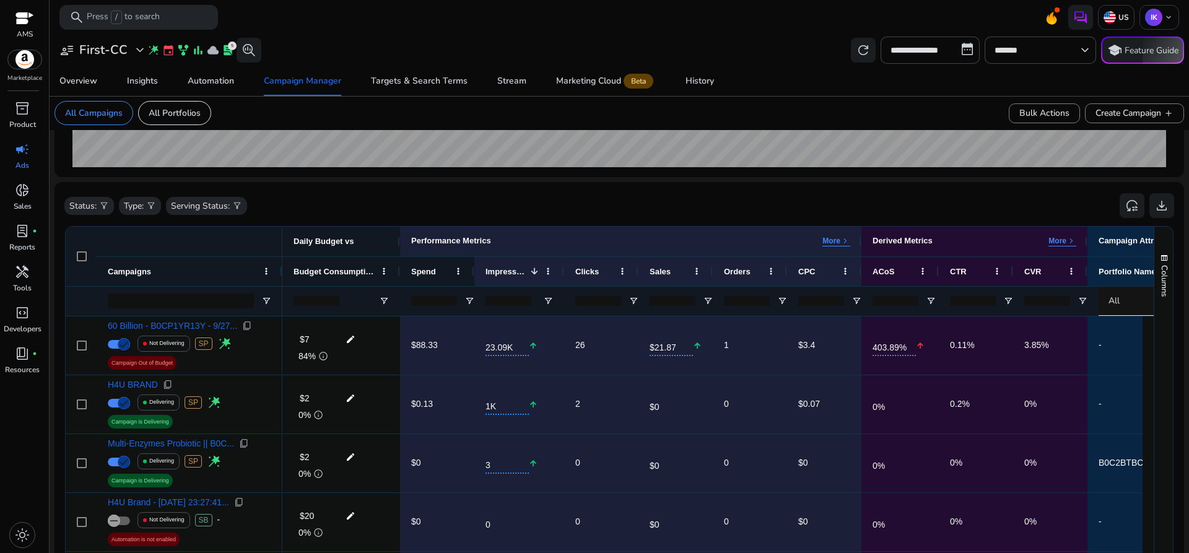
scroll to position [327, 0]
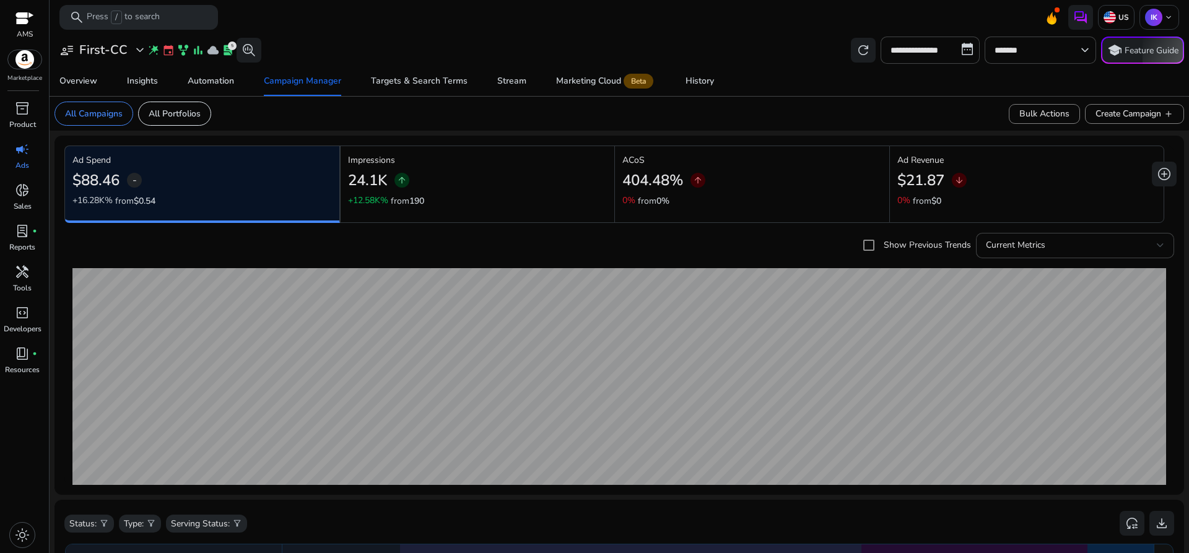
scroll to position [381, 0]
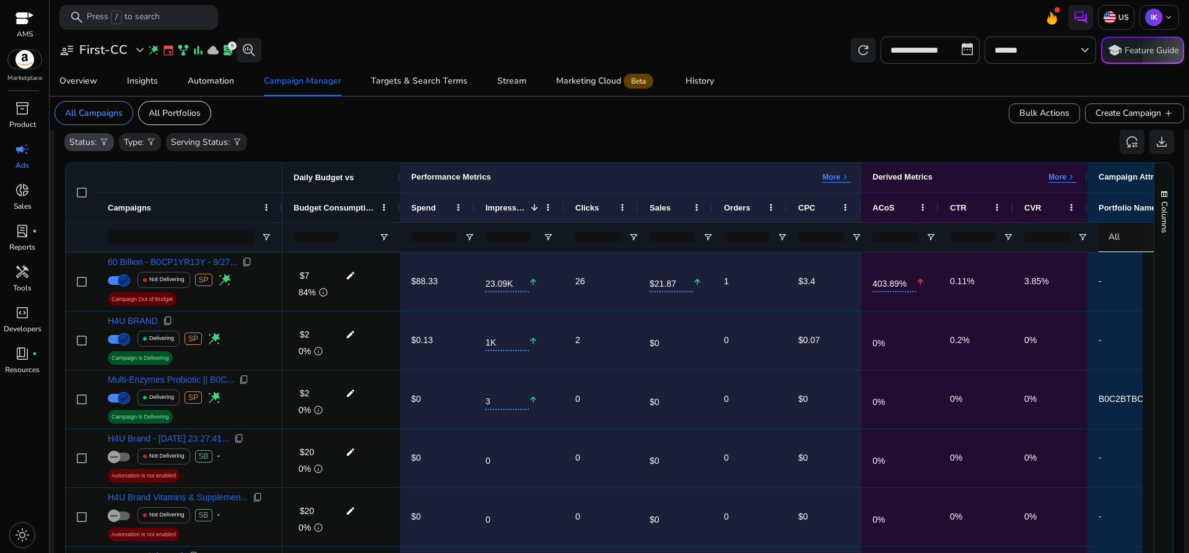
click at [92, 142] on p "Status:" at bounding box center [82, 142] width 27 height 13
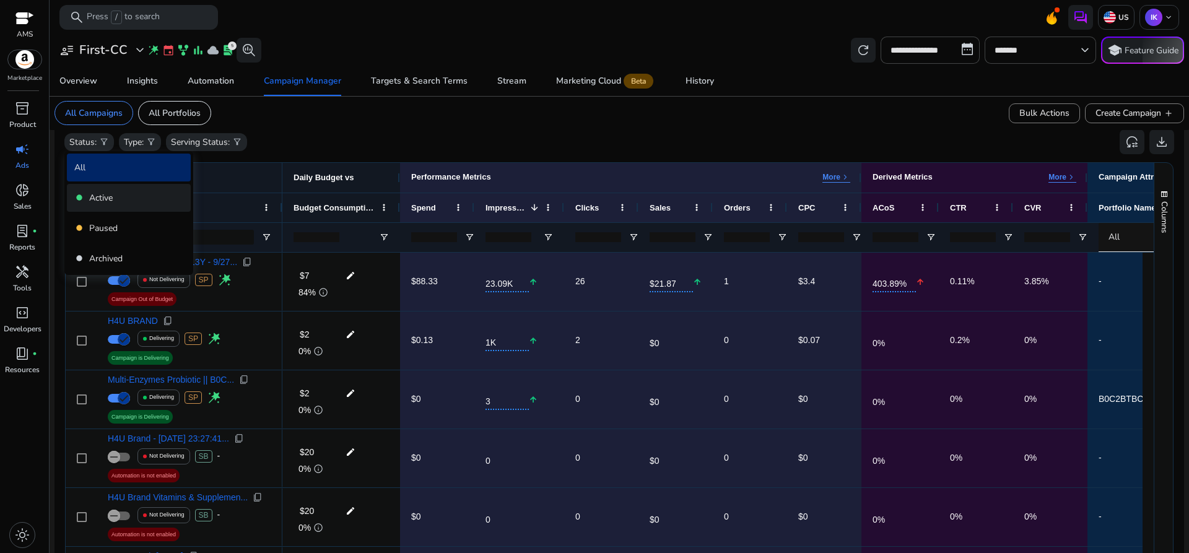
click at [101, 200] on p "Active" at bounding box center [101, 197] width 24 height 13
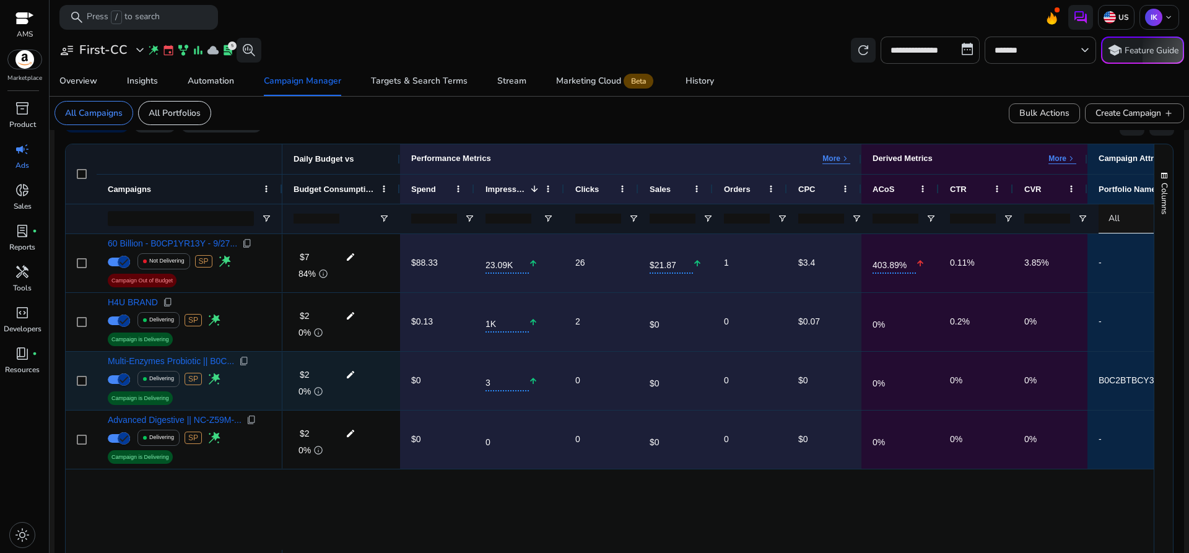
scroll to position [455, 0]
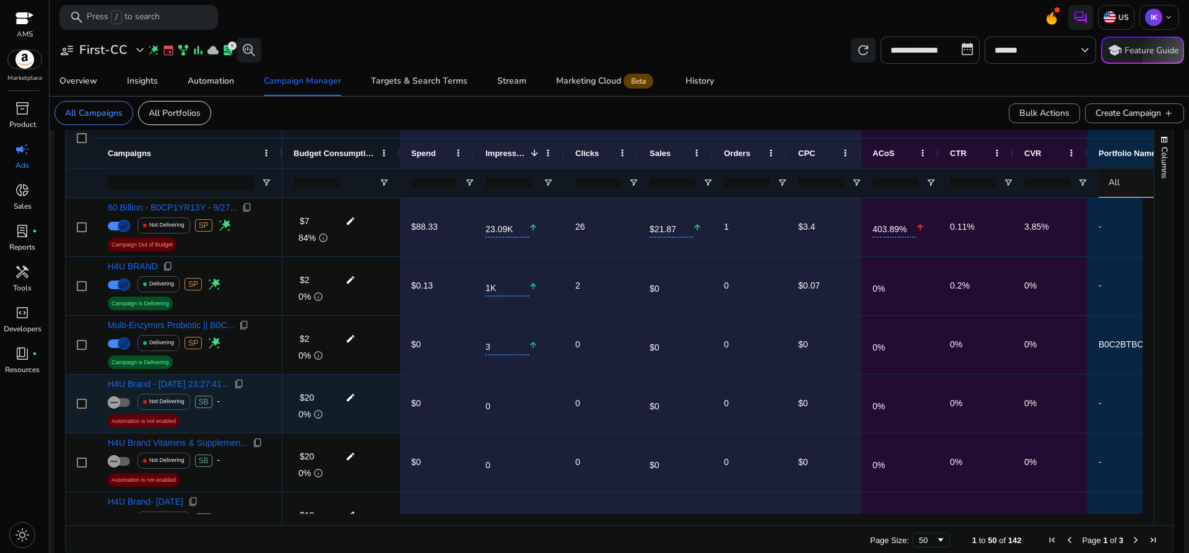
scroll to position [327, 0]
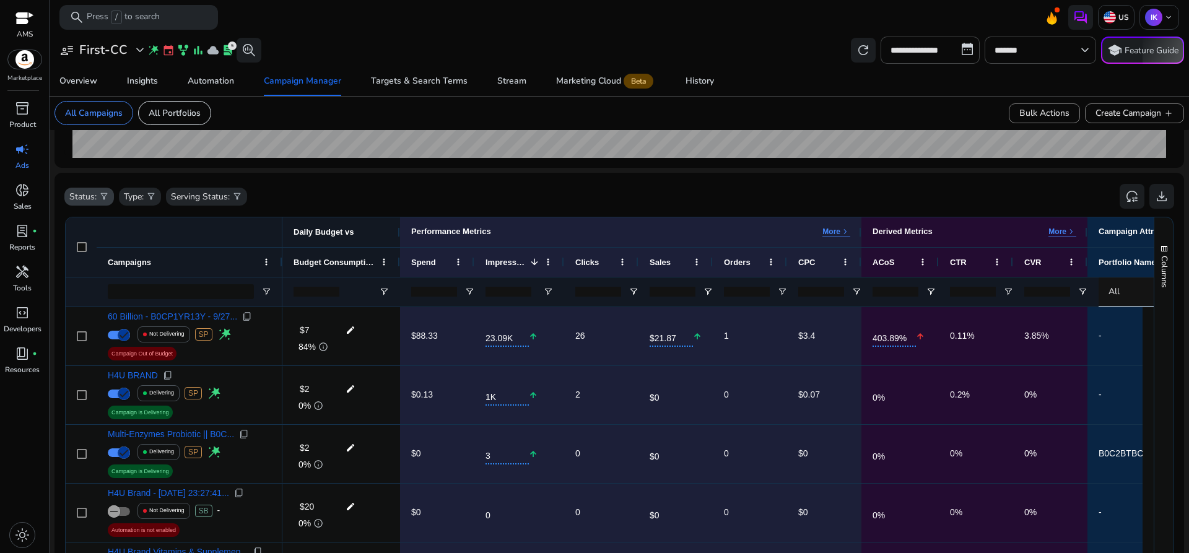
click at [90, 199] on p "Status:" at bounding box center [82, 196] width 27 height 13
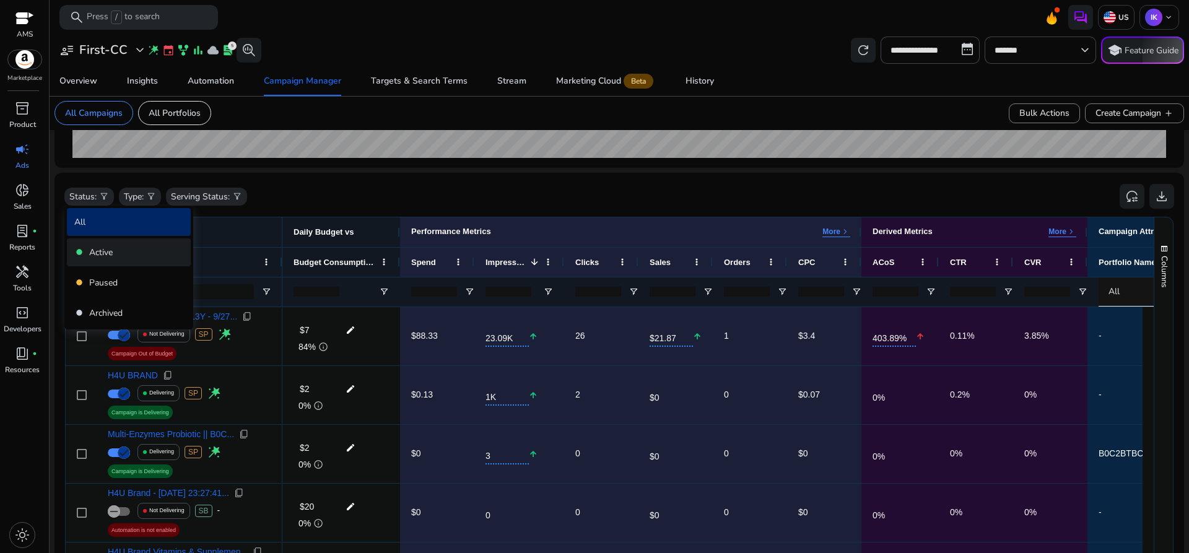
click at [92, 252] on p "Active" at bounding box center [101, 252] width 24 height 13
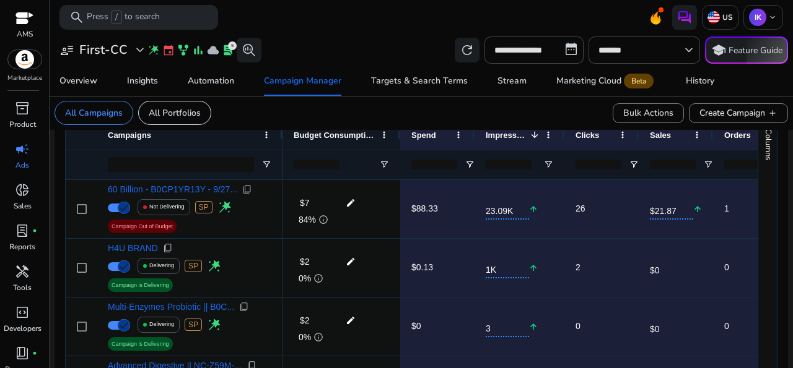
scroll to position [455, 0]
click at [353, 30] on mat-toolbar "search Press / to search US IK keyboard_arrow_down" at bounding box center [421, 17] width 743 height 34
drag, startPoint x: 780, startPoint y: 242, endPoint x: 780, endPoint y: 272, distance: 29.7
click at [780, 272] on mat-sidenav-content "**********" at bounding box center [421, 184] width 743 height 368
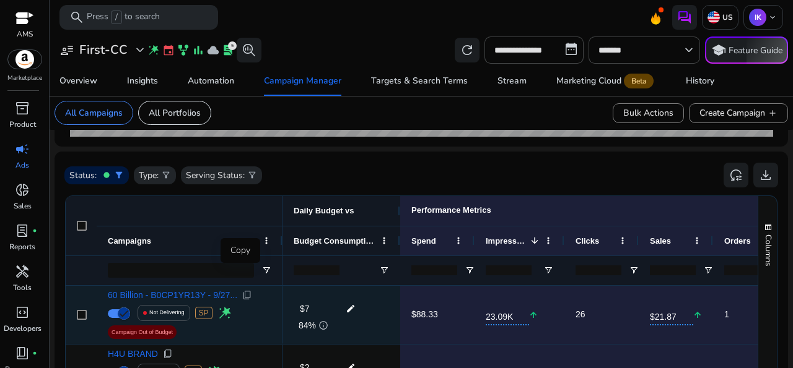
scroll to position [374, 0]
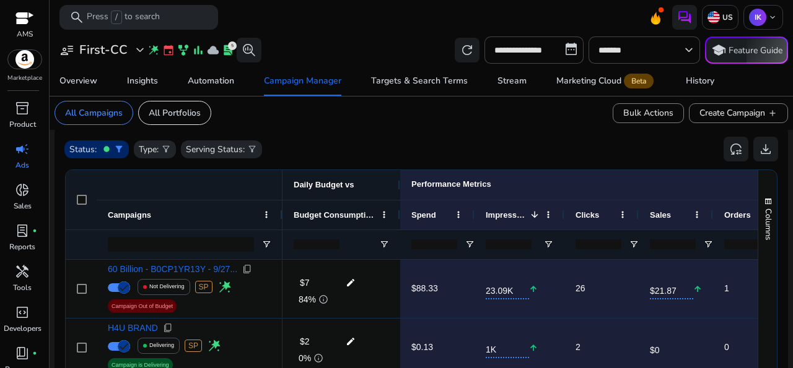
click at [94, 150] on p "Status:" at bounding box center [82, 149] width 27 height 13
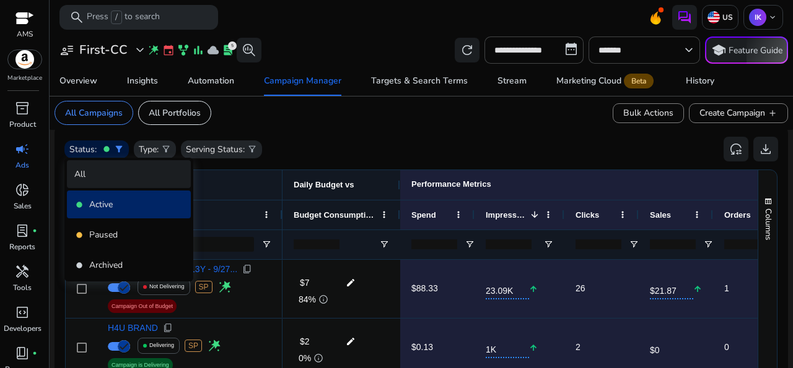
click at [84, 170] on p "All" at bounding box center [79, 174] width 11 height 13
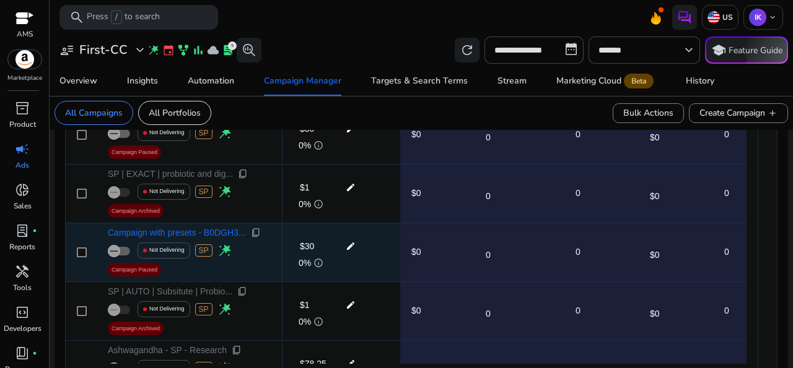
scroll to position [0, 0]
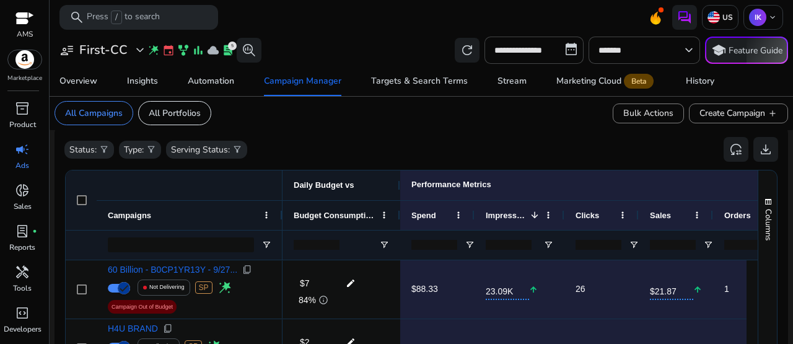
click at [400, 116] on mat-card "All Campaigns All Portfolios Bulk Actions Create Campaign add" at bounding box center [421, 113] width 753 height 34
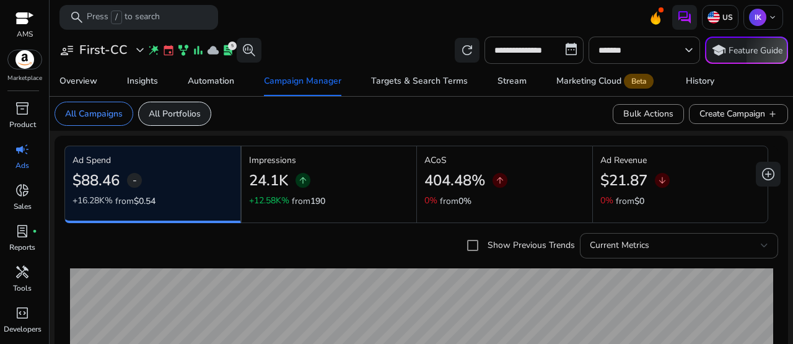
click at [165, 116] on p "All Portfolios" at bounding box center [175, 113] width 52 height 13
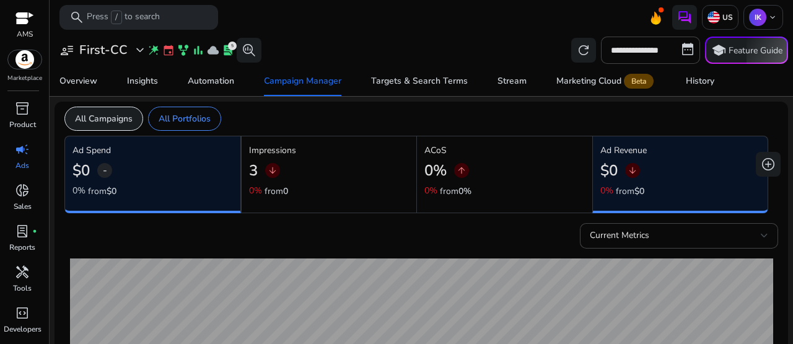
click at [96, 117] on p "All Campaigns" at bounding box center [104, 118] width 58 height 13
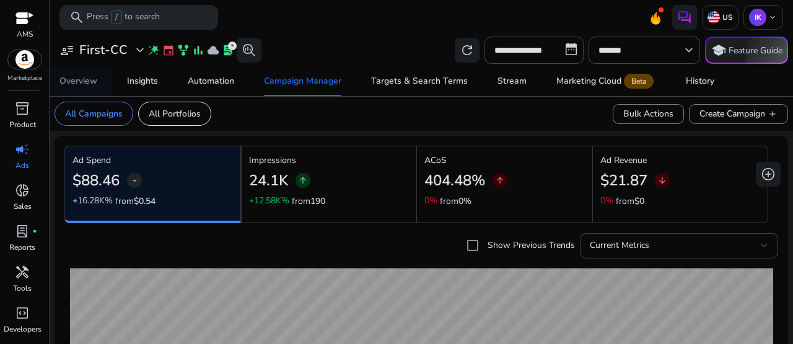
click at [74, 81] on div "Overview" at bounding box center [78, 81] width 38 height 9
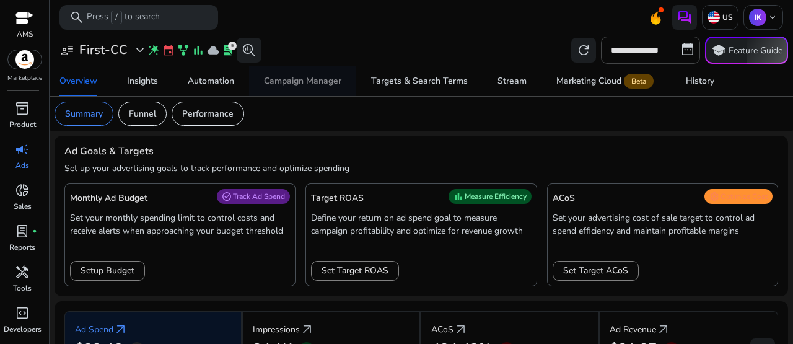
click at [294, 79] on div "Campaign Manager" at bounding box center [302, 81] width 77 height 9
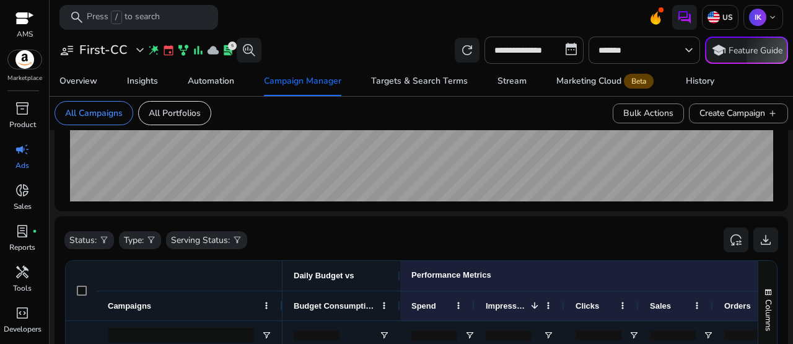
scroll to position [317, 0]
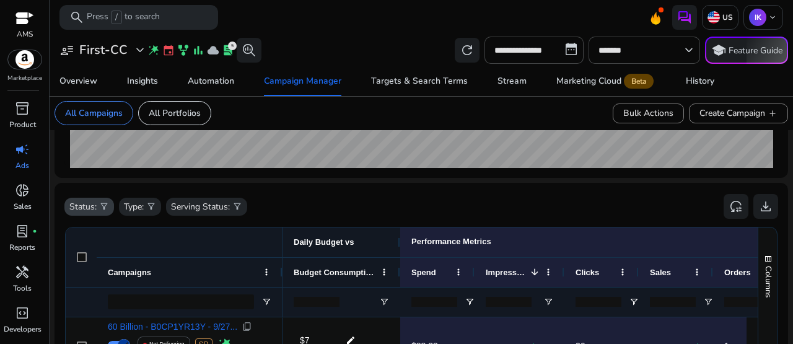
click at [85, 206] on p "Status:" at bounding box center [82, 206] width 27 height 13
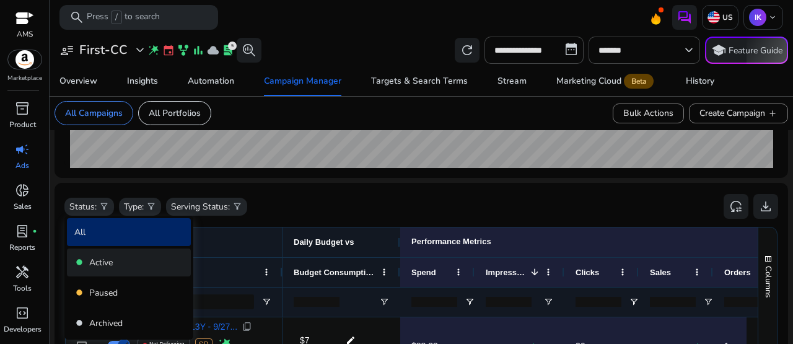
click at [103, 262] on p "Active" at bounding box center [101, 262] width 24 height 13
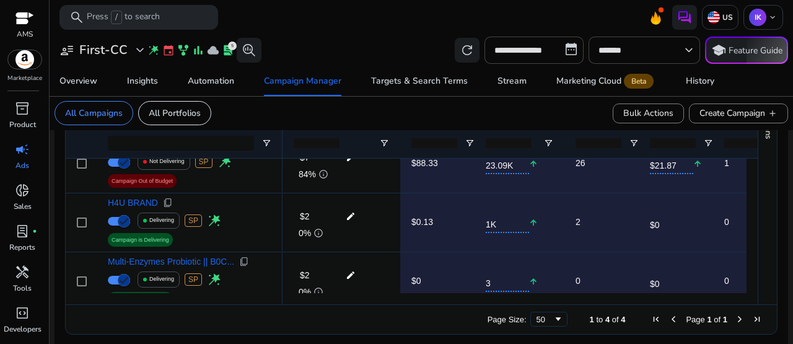
scroll to position [100, 0]
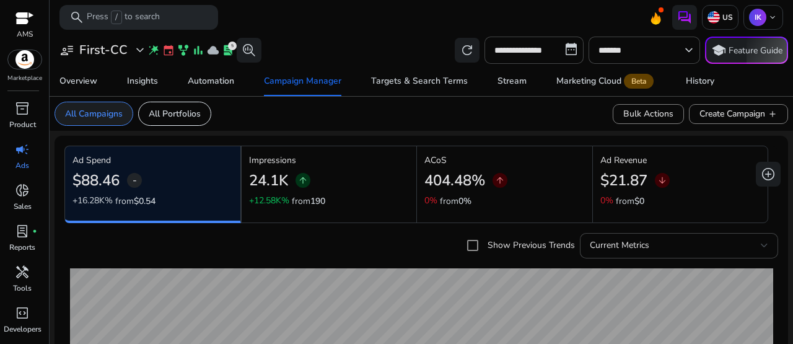
click at [94, 113] on p "All Campaigns" at bounding box center [94, 113] width 58 height 13
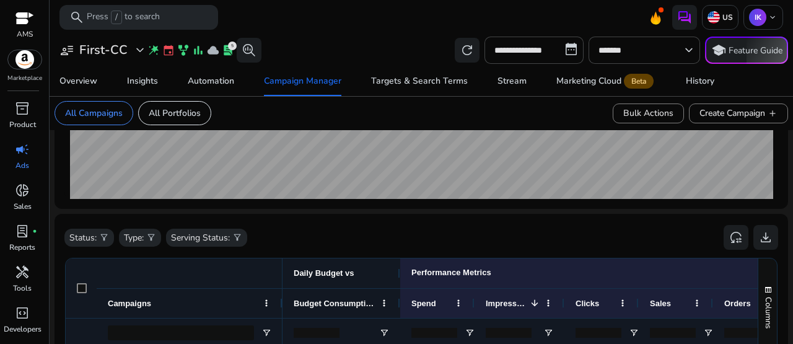
scroll to position [290, 0]
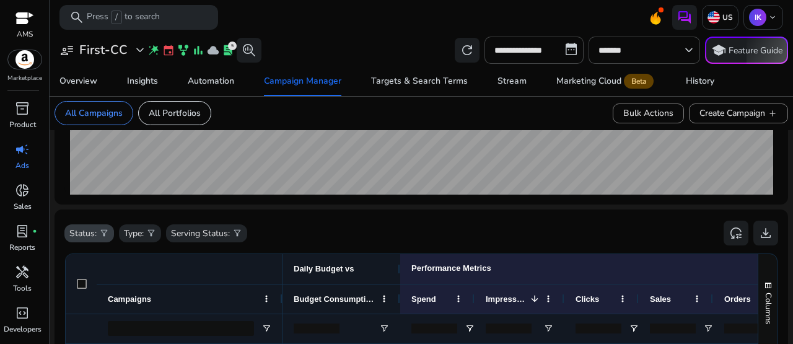
click at [96, 231] on p "Status:" at bounding box center [82, 233] width 27 height 13
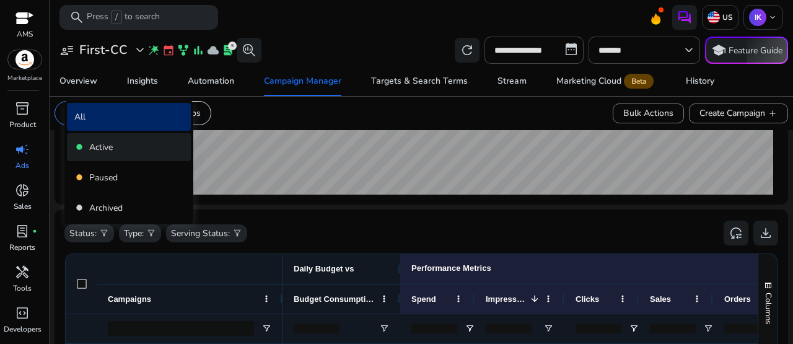
click at [101, 149] on p "Active" at bounding box center [101, 147] width 24 height 13
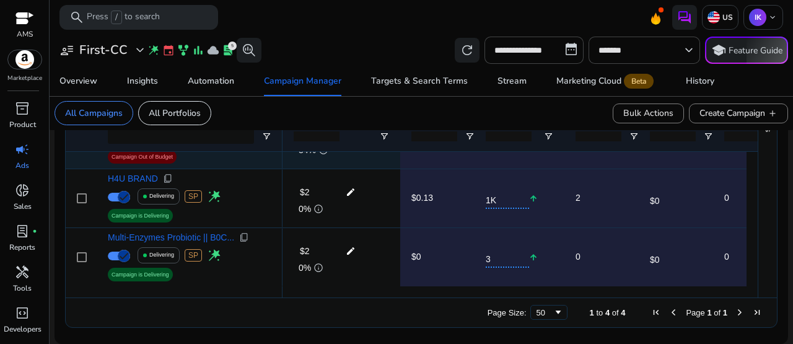
scroll to position [0, 0]
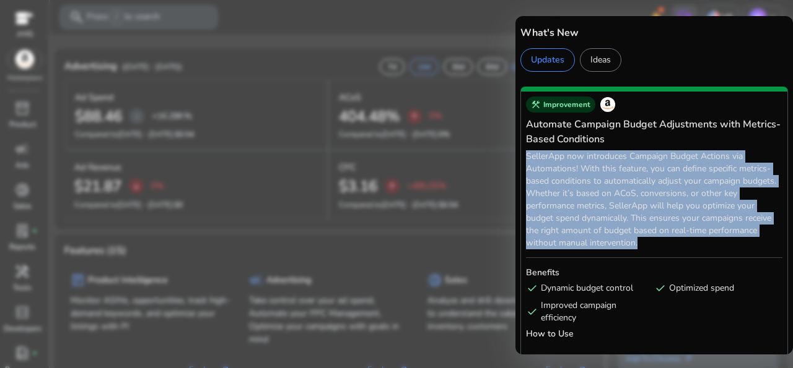
drag, startPoint x: 526, startPoint y: 157, endPoint x: 704, endPoint y: 237, distance: 195.7
click at [704, 237] on p "SellerApp now introduces Campaign Budget Actions via Automations! With this fea…" at bounding box center [654, 199] width 256 height 99
click at [417, 18] on div at bounding box center [396, 184] width 793 height 368
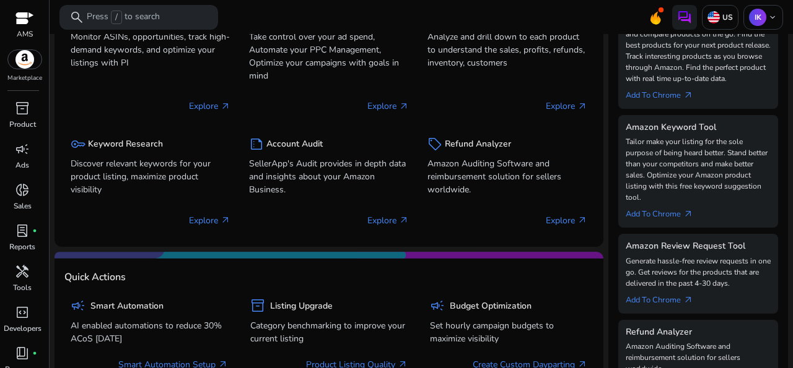
scroll to position [105, 0]
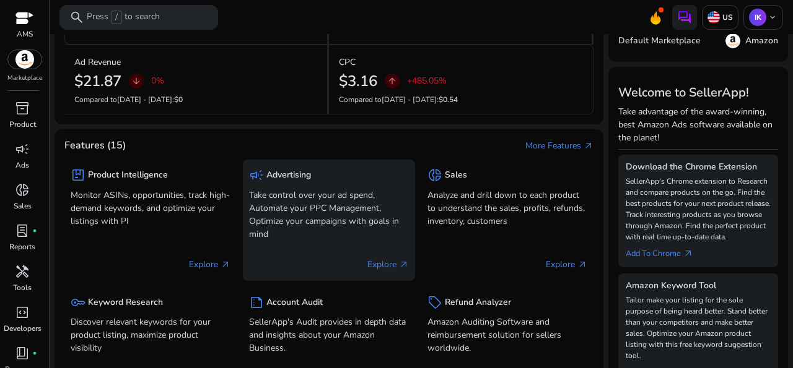
click at [293, 196] on p "Take control over your ad spend, Automate your PPC Management, Optimize your ca…" at bounding box center [329, 215] width 160 height 52
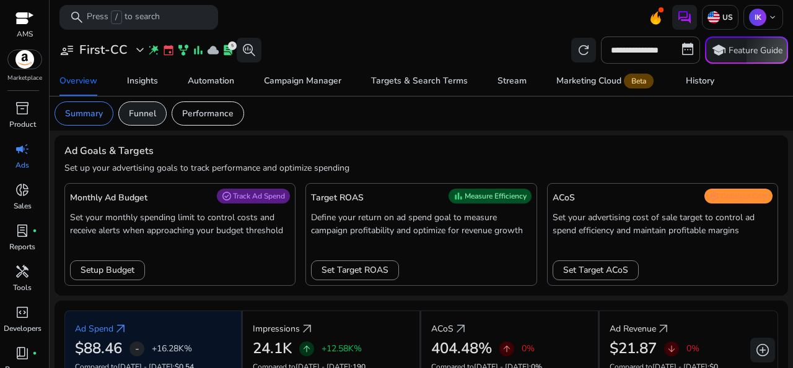
click at [147, 116] on p "Funnel" at bounding box center [142, 113] width 27 height 13
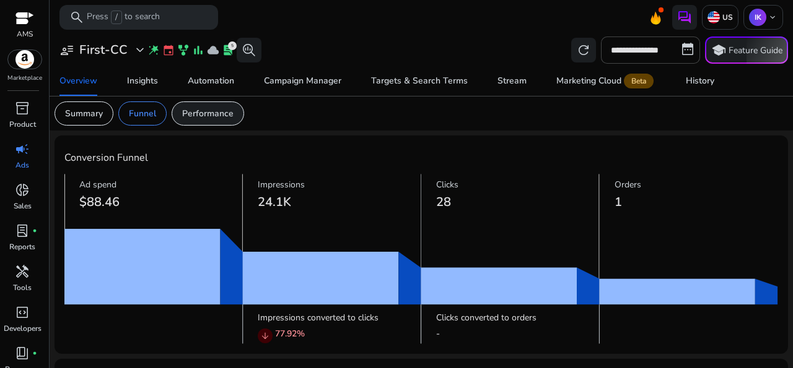
click at [201, 110] on p "Performance" at bounding box center [207, 113] width 51 height 13
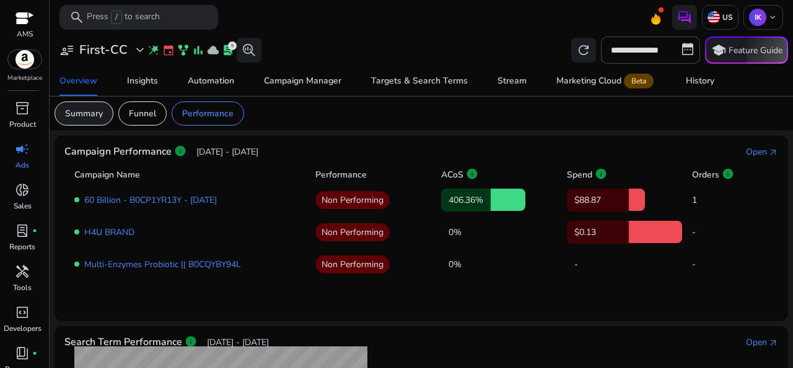
click at [79, 113] on p "Summary" at bounding box center [84, 113] width 38 height 13
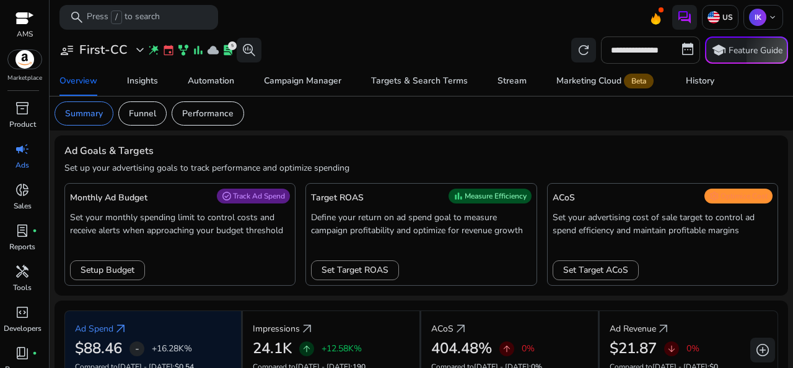
click at [677, 50] on input "**********" at bounding box center [650, 50] width 99 height 27
select select "*"
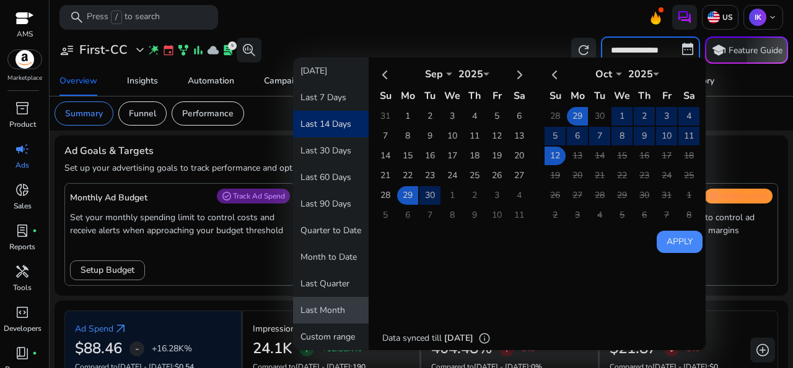
click at [323, 307] on button "Last Month" at bounding box center [331, 310] width 76 height 27
type input "**********"
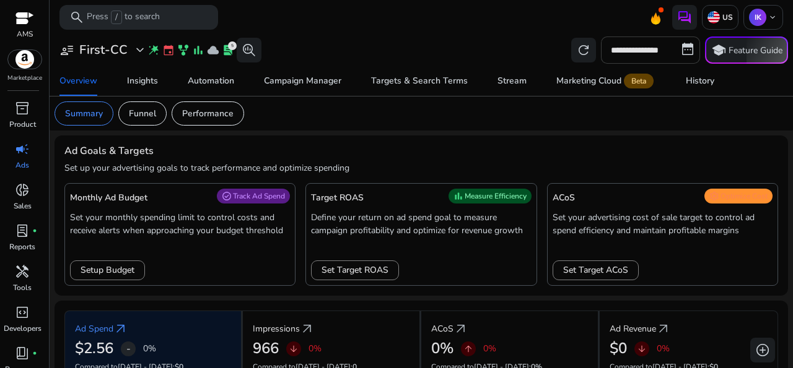
click at [653, 47] on input "**********" at bounding box center [650, 50] width 99 height 27
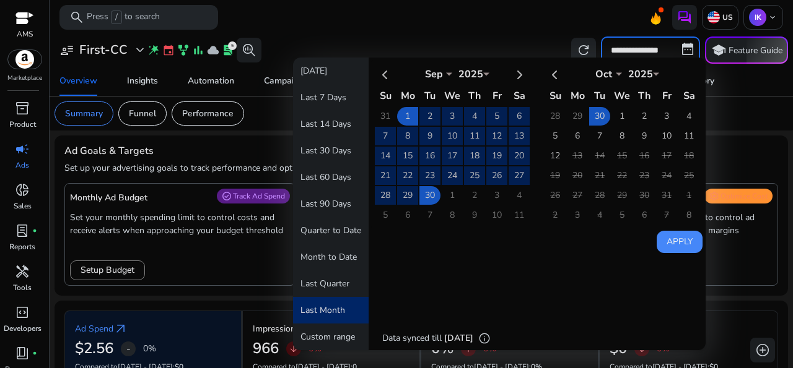
select select "*"
click at [318, 147] on button "Last 30 Days" at bounding box center [331, 150] width 76 height 27
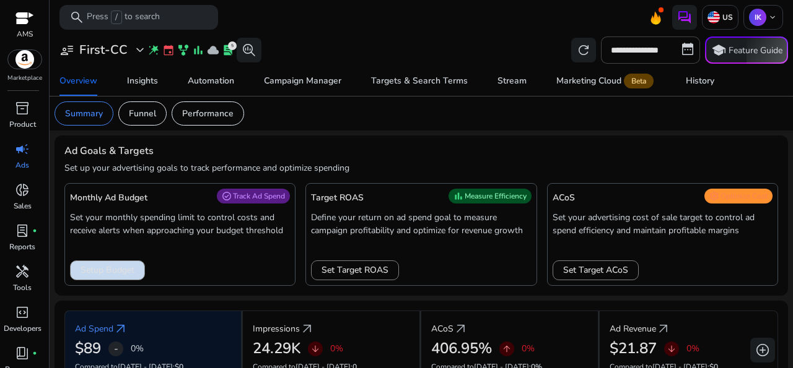
click at [127, 266] on span "Setup Budget" at bounding box center [108, 270] width 54 height 13
click at [109, 266] on span "Setup Budget" at bounding box center [108, 270] width 54 height 13
click at [246, 199] on span "Track Ad Spend" at bounding box center [259, 196] width 52 height 10
click at [100, 266] on span "Setup Budget" at bounding box center [108, 270] width 54 height 13
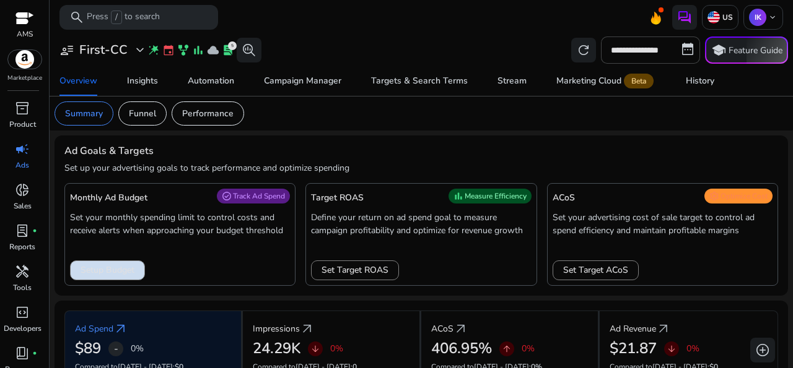
click at [100, 266] on span "Setup Budget" at bounding box center [108, 270] width 54 height 13
click at [116, 267] on span "Setup Budget" at bounding box center [108, 270] width 54 height 13
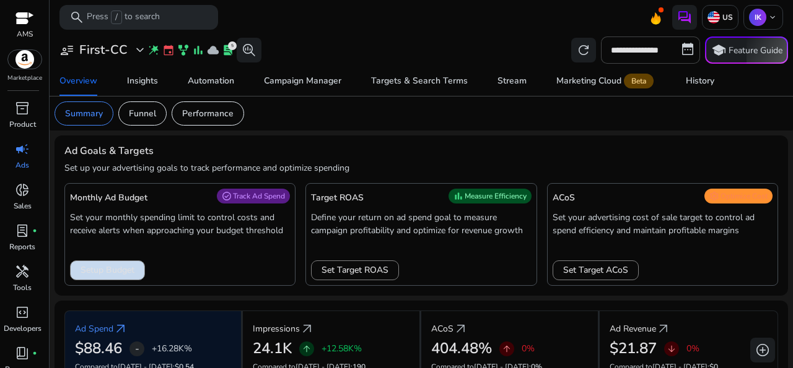
click at [90, 276] on span "Setup Budget" at bounding box center [108, 270] width 54 height 13
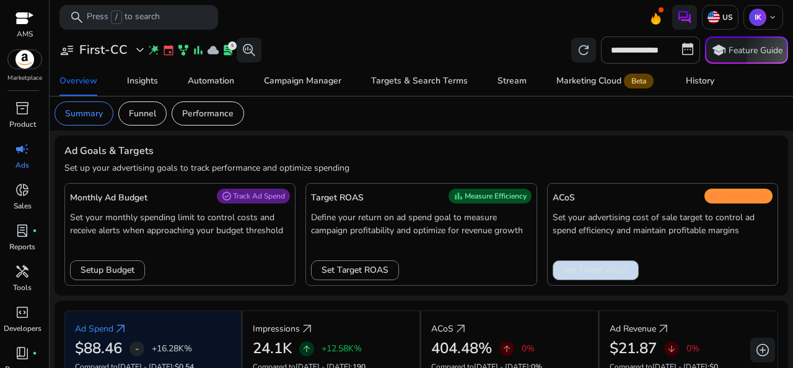
click at [597, 268] on span "Set Target ACoS" at bounding box center [595, 270] width 65 height 13
click at [142, 112] on p "Funnel" at bounding box center [142, 113] width 27 height 13
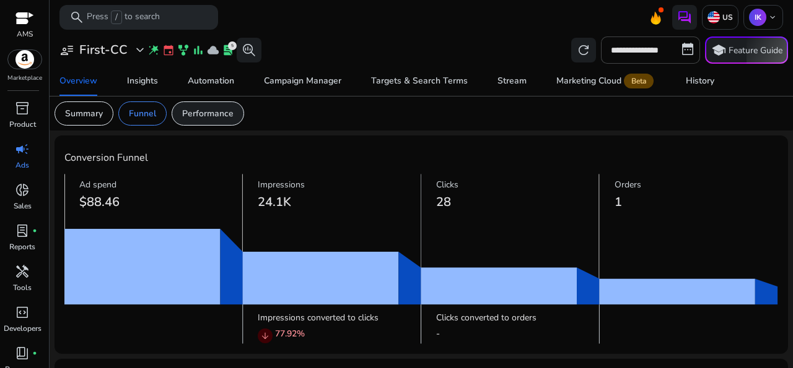
click at [196, 112] on p "Performance" at bounding box center [207, 113] width 51 height 13
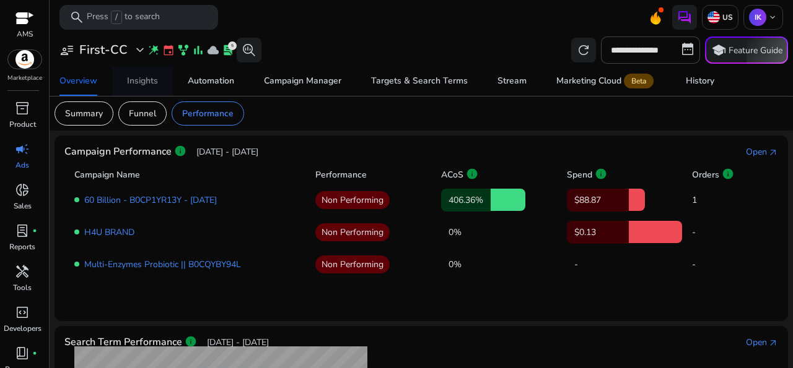
click at [143, 82] on div "Insights" at bounding box center [142, 81] width 31 height 9
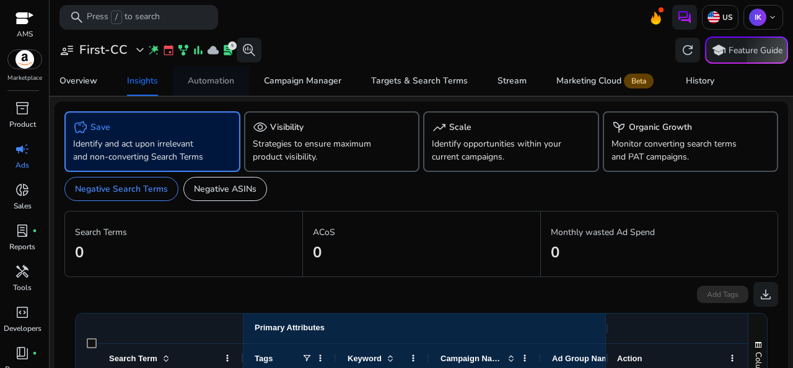
click at [213, 83] on div "Automation" at bounding box center [211, 81] width 46 height 9
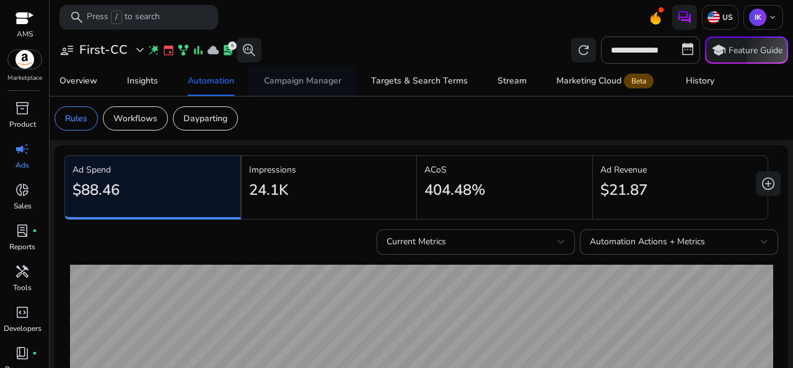
click at [290, 82] on div "Campaign Manager" at bounding box center [302, 81] width 77 height 9
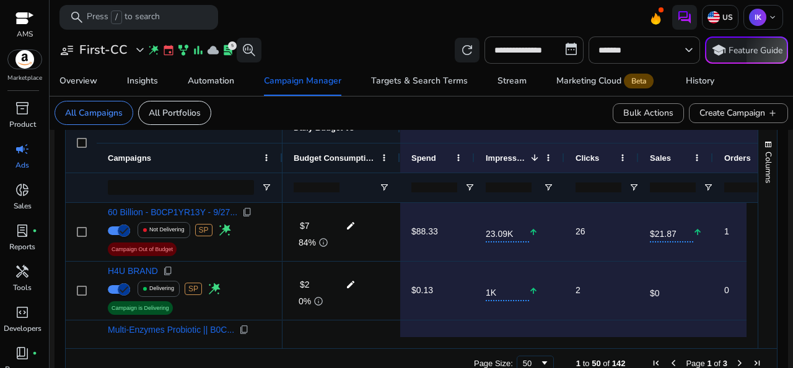
scroll to position [352, 0]
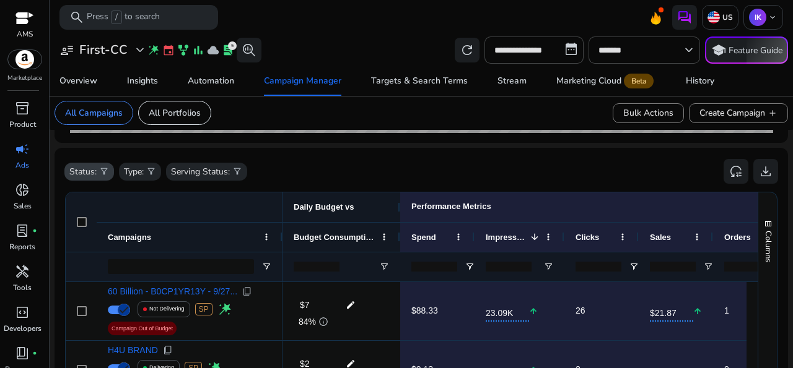
click at [92, 168] on p "Status:" at bounding box center [82, 171] width 27 height 13
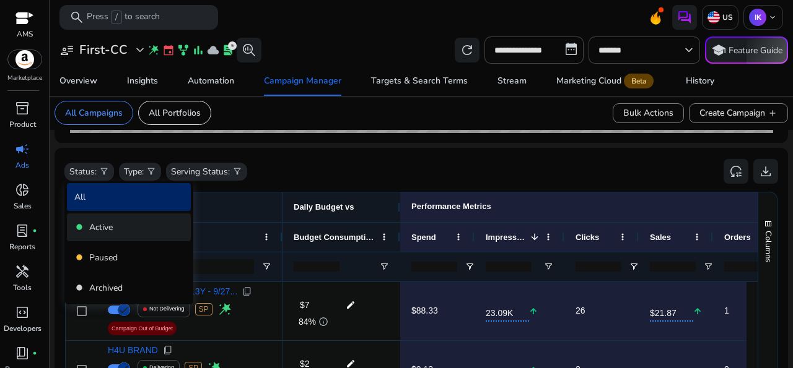
click at [94, 227] on p "Active" at bounding box center [101, 227] width 24 height 13
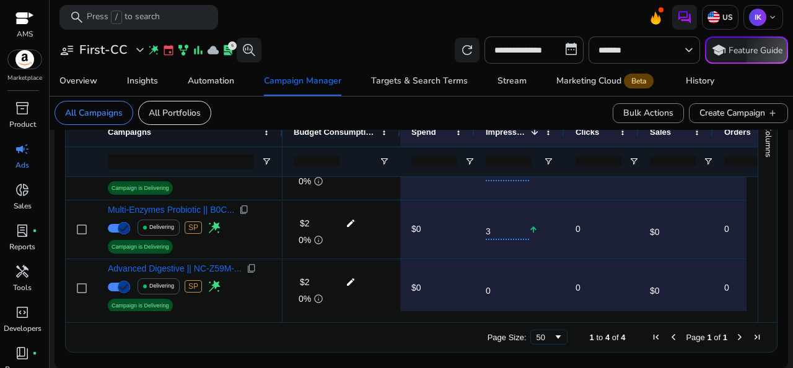
scroll to position [0, 0]
